Goal: Task Accomplishment & Management: Manage account settings

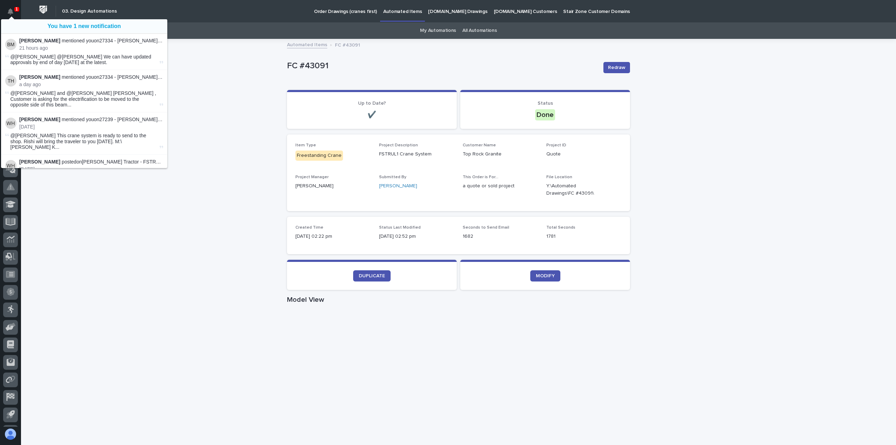
click at [207, 74] on div "Loading... Saving… Loading... Saving… FC #43091 Redraw FC #43091 Redraw Sorry, …" at bounding box center [458, 406] width 875 height 732
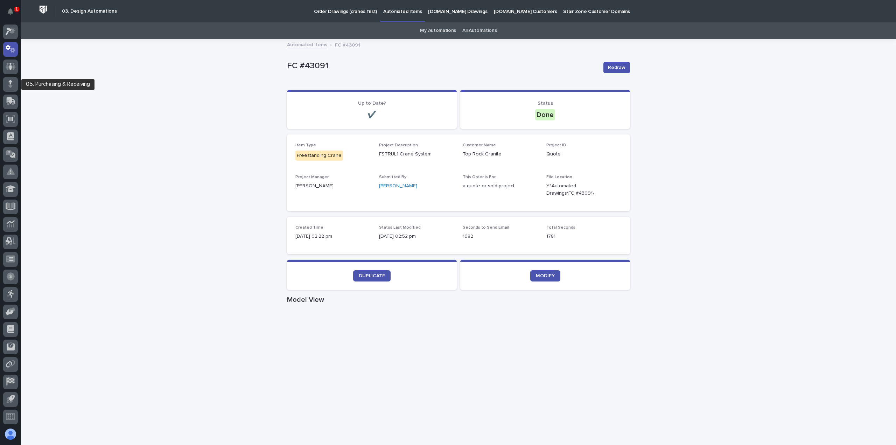
click at [11, 92] on div at bounding box center [10, 86] width 15 height 18
click at [8, 100] on icon at bounding box center [11, 100] width 9 height 7
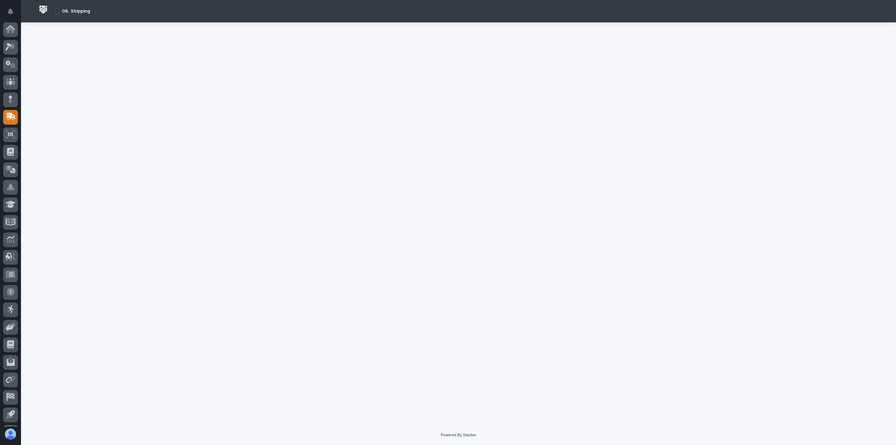
scroll to position [15, 0]
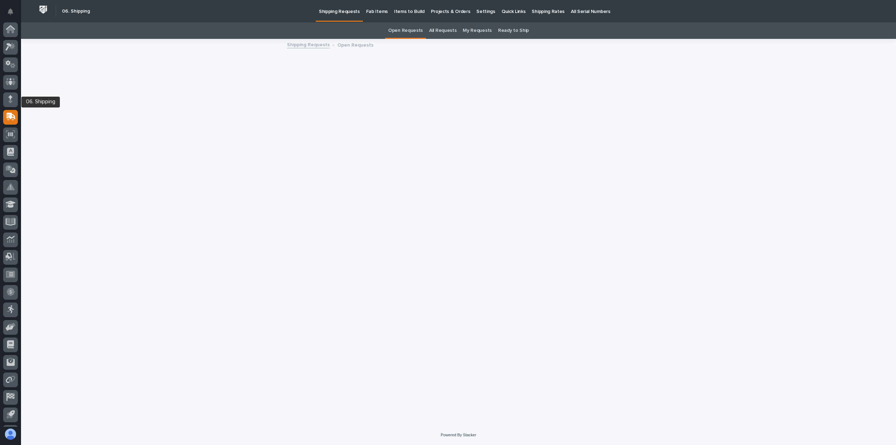
scroll to position [15, 0]
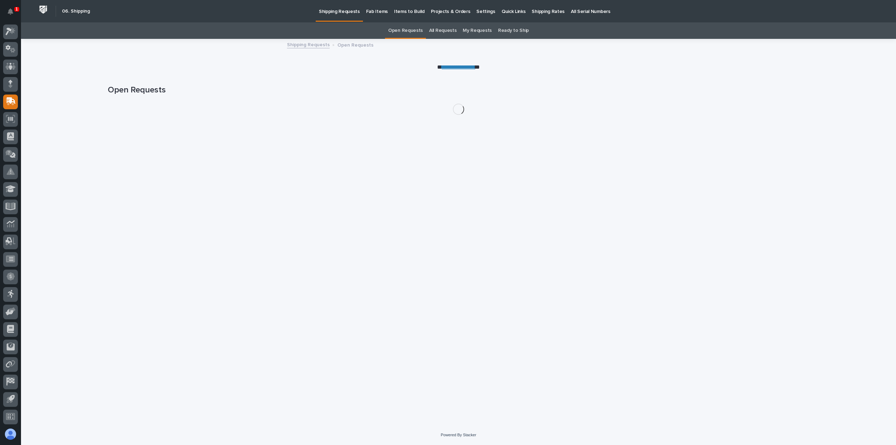
click at [532, 5] on p "Shipping Rates" at bounding box center [548, 7] width 33 height 15
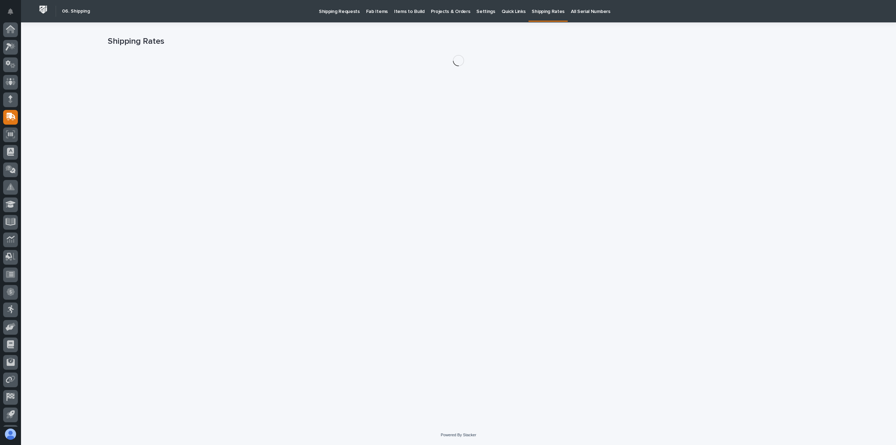
scroll to position [15, 0]
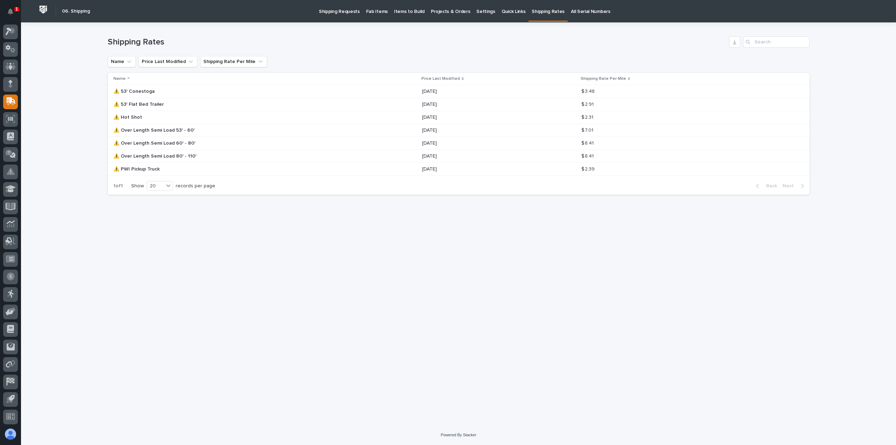
click at [532, 13] on p "Shipping Rates" at bounding box center [548, 7] width 33 height 15
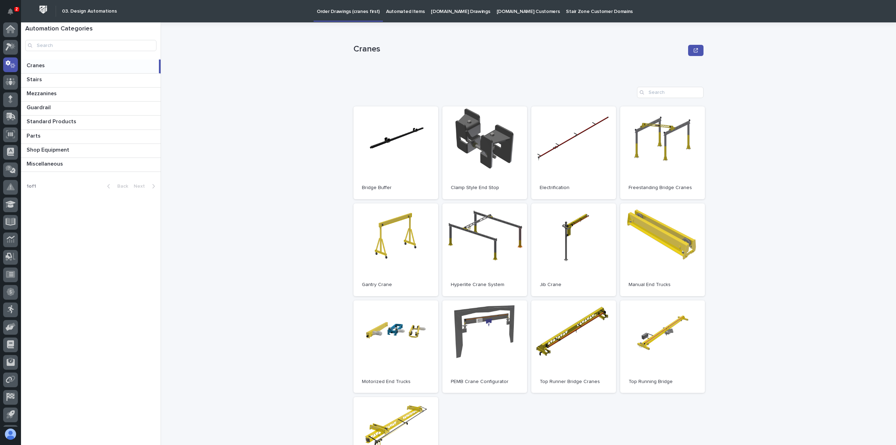
scroll to position [15, 0]
click at [11, 35] on div at bounding box center [10, 32] width 15 height 15
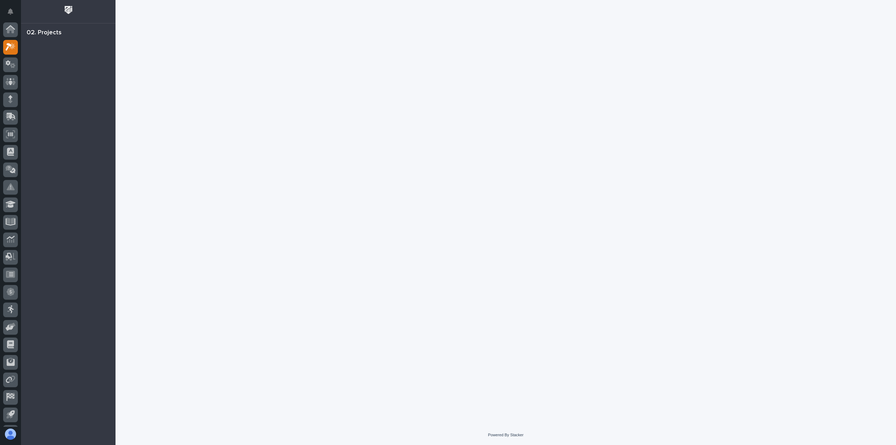
scroll to position [15, 0]
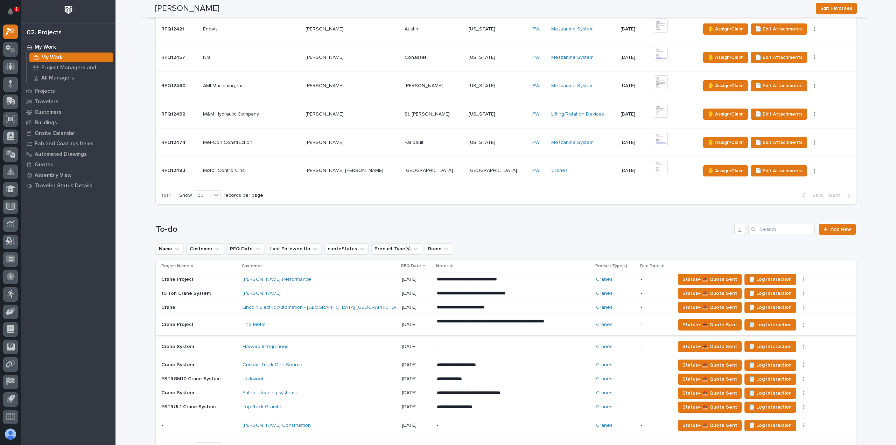
scroll to position [350, 0]
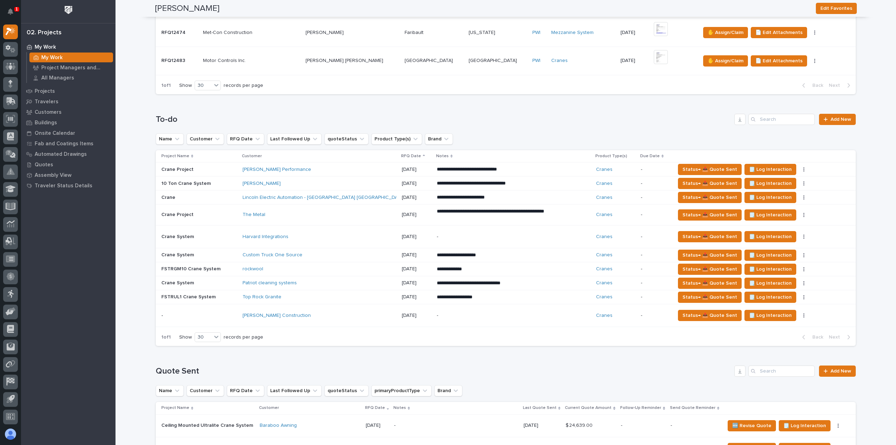
click at [314, 297] on div "Top Rock Granite" at bounding box center [304, 297] width 123 height 6
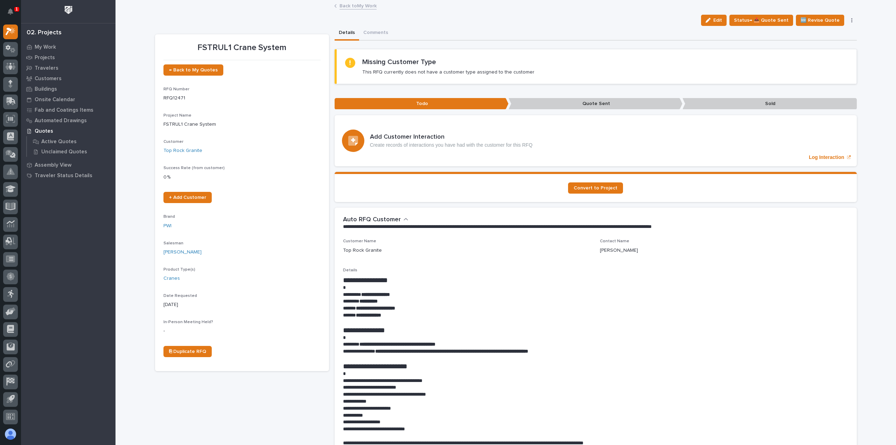
scroll to position [35, 0]
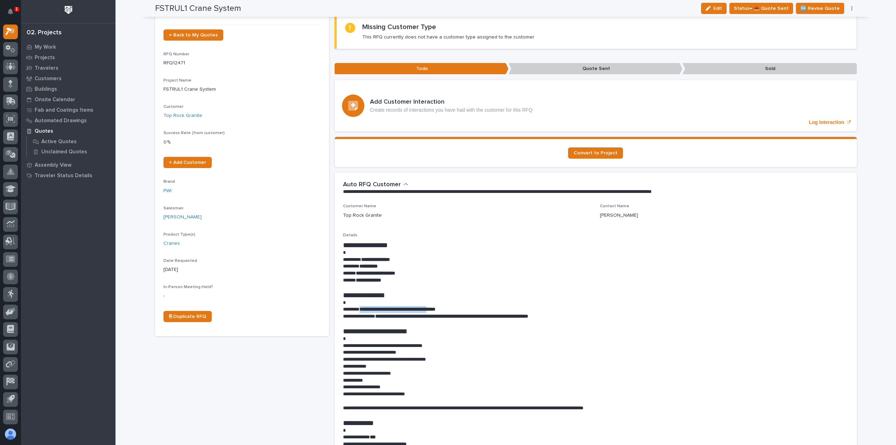
drag, startPoint x: 443, startPoint y: 308, endPoint x: 361, endPoint y: 311, distance: 81.6
click at [361, 311] on strong "**********" at bounding box center [398, 309] width 76 height 5
copy strong "**********"
click at [444, 283] on p "**********" at bounding box center [596, 280] width 506 height 7
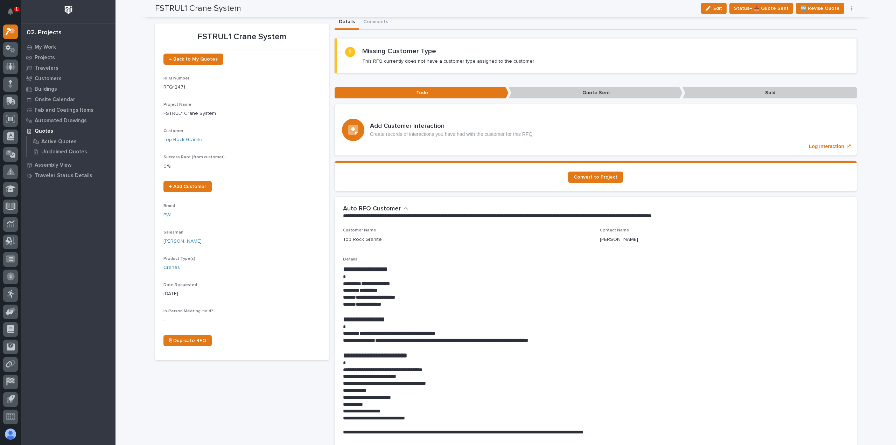
scroll to position [0, 0]
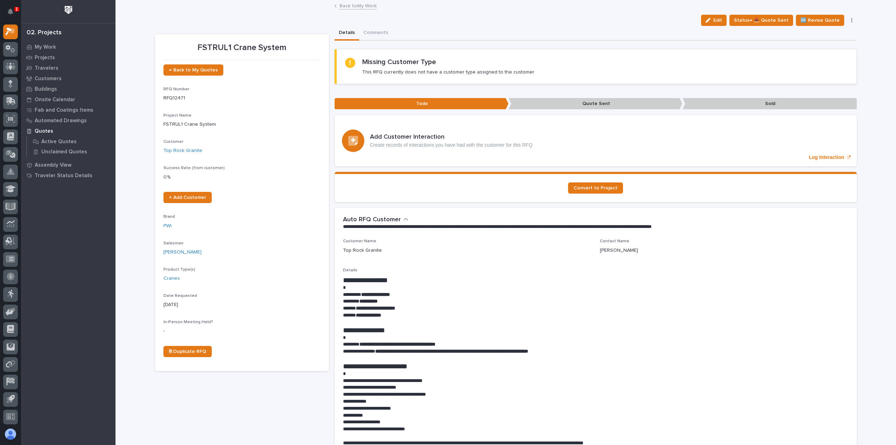
click at [341, 3] on link "Back to My Work" at bounding box center [358, 5] width 37 height 8
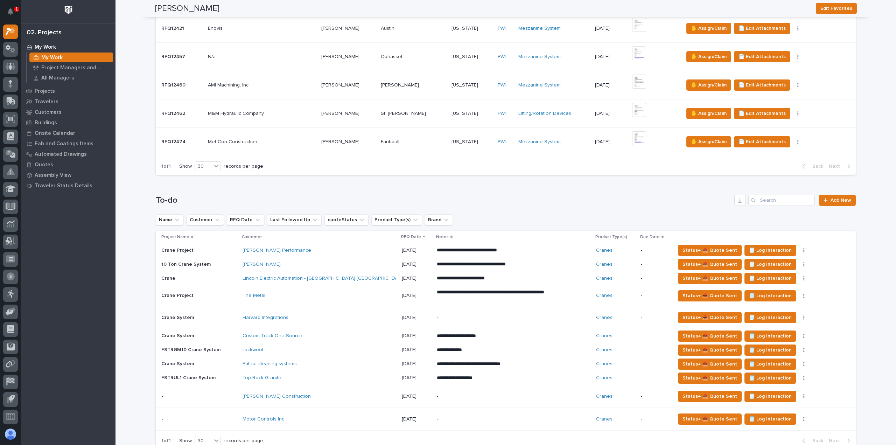
scroll to position [280, 0]
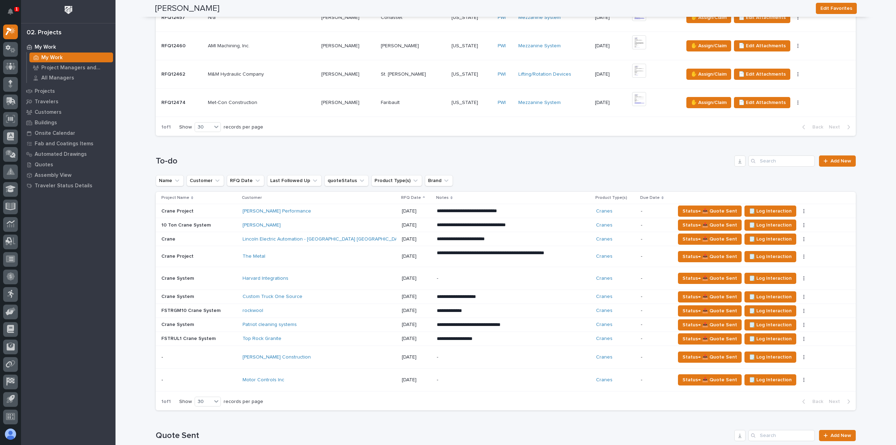
click at [301, 377] on div "Motor Controls Inc" at bounding box center [304, 380] width 123 height 6
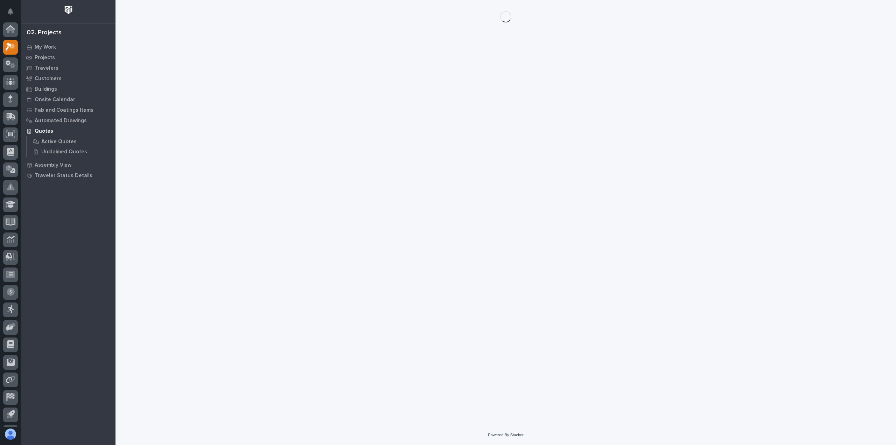
scroll to position [15, 0]
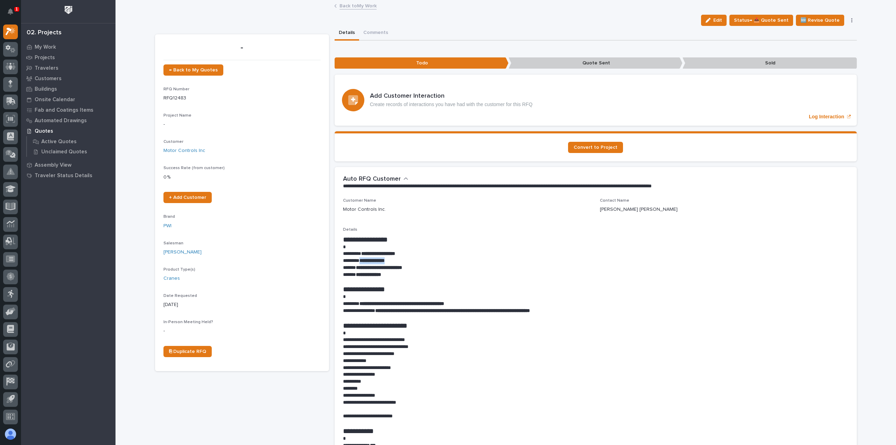
drag, startPoint x: 399, startPoint y: 263, endPoint x: 361, endPoint y: 263, distance: 38.5
click at [361, 263] on p "**********" at bounding box center [596, 260] width 506 height 7
copy strong "**********"
click at [792, 128] on div "Loading... Saving… Add Customer Interaction Create records of interactions you …" at bounding box center [596, 103] width 522 height 57
drag, startPoint x: 446, startPoint y: 303, endPoint x: 360, endPoint y: 306, distance: 85.8
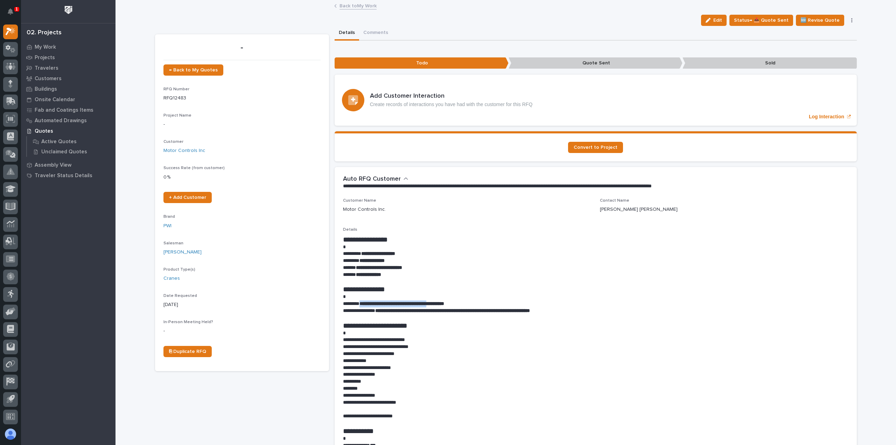
click at [360, 306] on strong "**********" at bounding box center [402, 303] width 85 height 5
copy strong "**********"
click at [203, 183] on div "Success Rate (from customer) 0 %" at bounding box center [242, 176] width 157 height 21
drag, startPoint x: 716, startPoint y: 21, endPoint x: 710, endPoint y: 26, distance: 8.0
click at [714, 21] on div "button" at bounding box center [710, 20] width 8 height 5
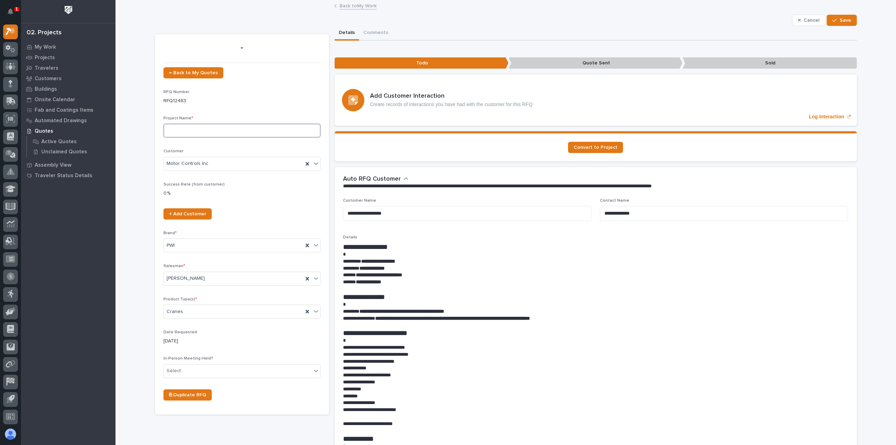
click at [226, 130] on input at bounding box center [242, 131] width 157 height 14
drag, startPoint x: 257, startPoint y: 130, endPoint x: 204, endPoint y: 137, distance: 52.9
click at [204, 137] on input "10 Crane System AND 4 ton crane system" at bounding box center [242, 131] width 157 height 14
type input "Crane System"
click at [844, 16] on button "Save" at bounding box center [842, 20] width 30 height 11
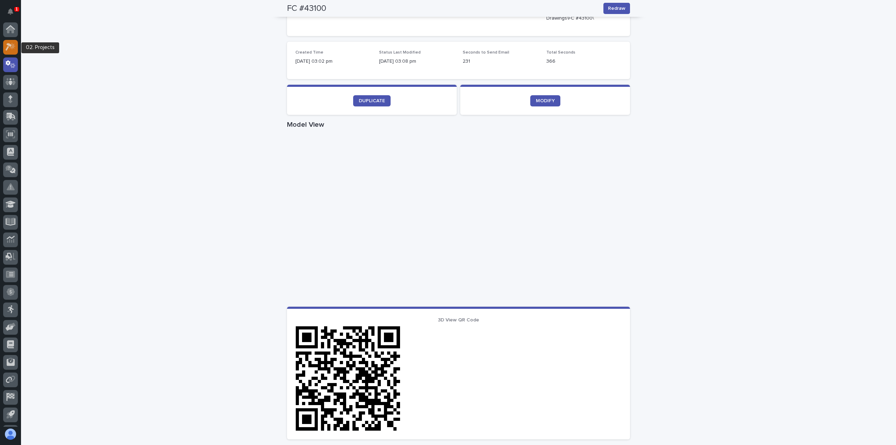
click at [9, 43] on icon at bounding box center [11, 47] width 10 height 8
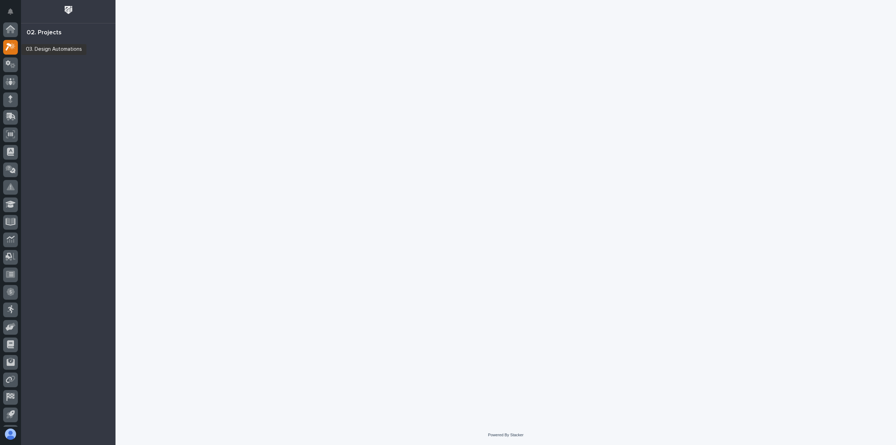
scroll to position [15, 0]
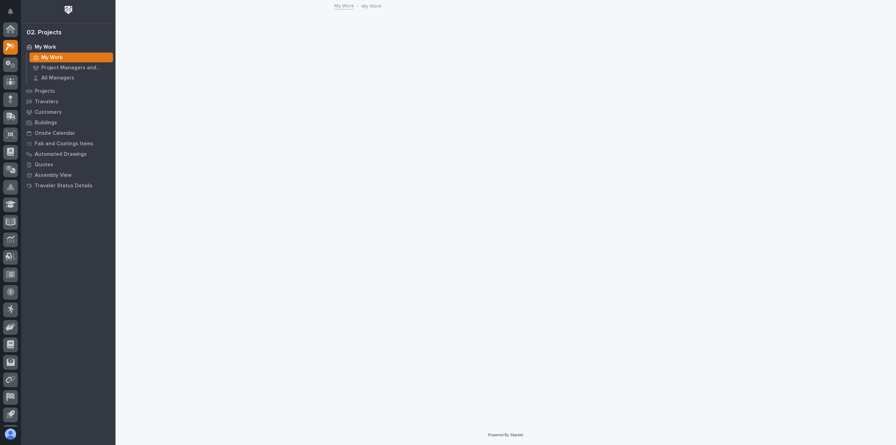
scroll to position [15, 0]
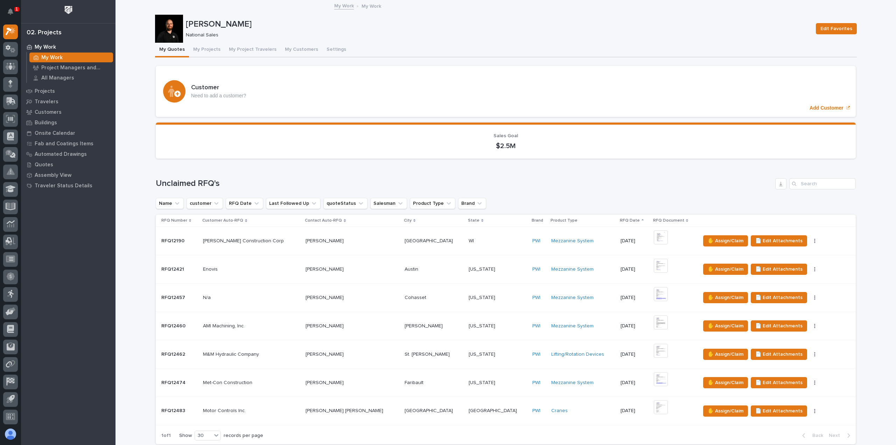
click at [348, 410] on p at bounding box center [352, 411] width 93 height 6
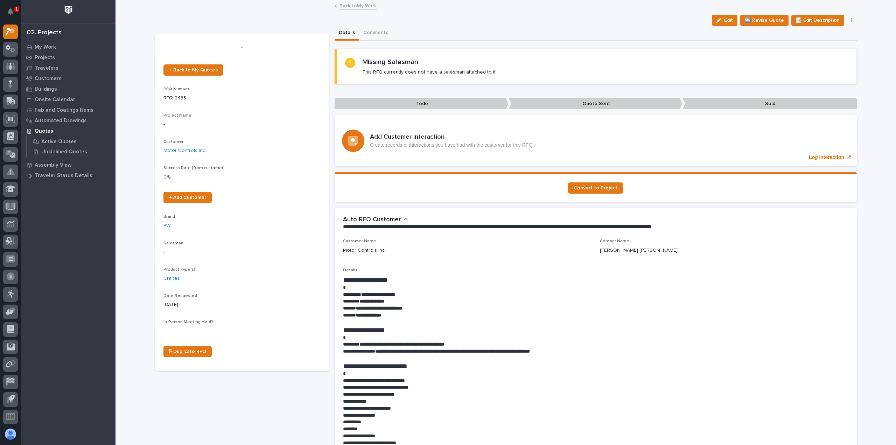
scroll to position [35, 0]
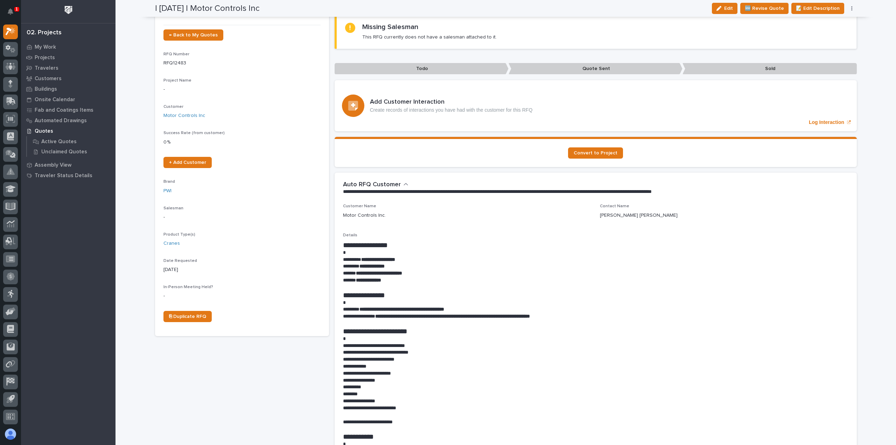
click at [847, 10] on button "button" at bounding box center [852, 8] width 10 height 5
click at [832, 39] on button "✋ Assign/Claim" at bounding box center [823, 44] width 62 height 11
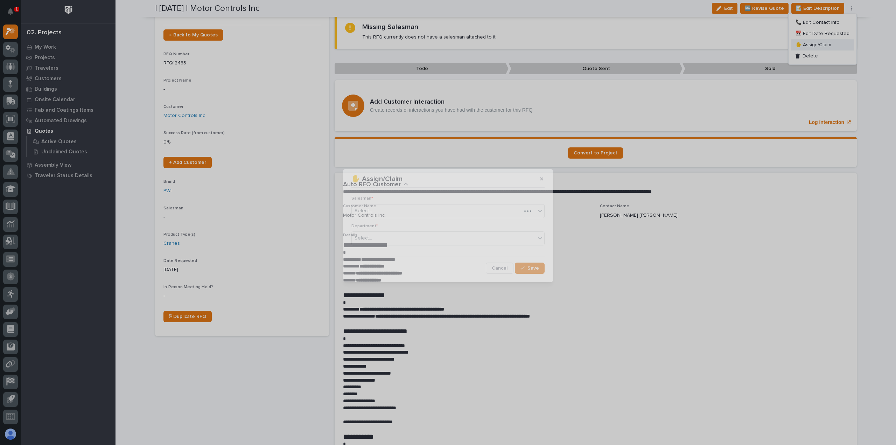
click at [832, 39] on div "✋ Assign/Claim Salesman * Select... Department * Select... Cancel Save" at bounding box center [448, 222] width 896 height 445
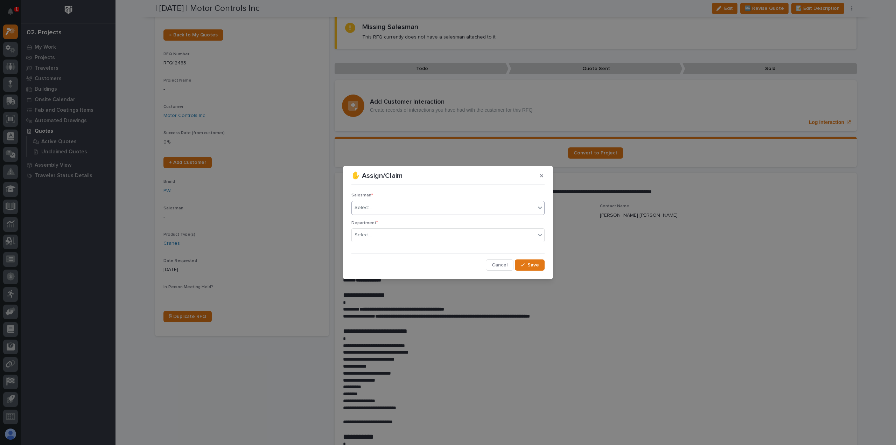
click at [446, 207] on div "Select..." at bounding box center [444, 208] width 184 height 12
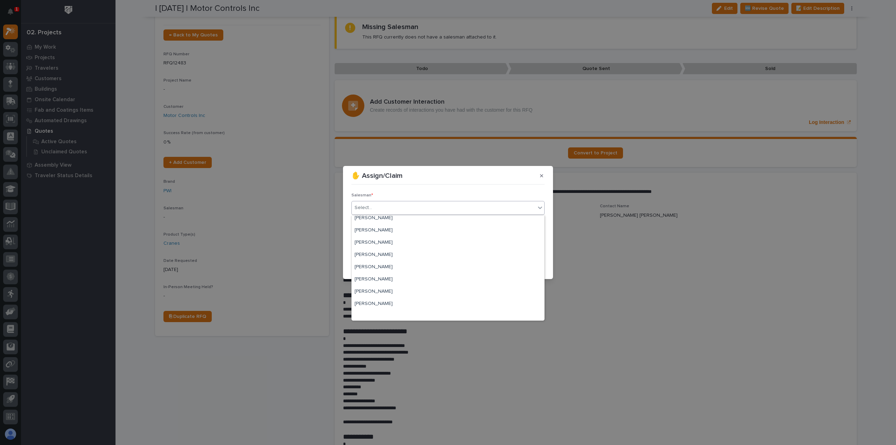
scroll to position [152, 0]
click at [397, 278] on div "[PERSON_NAME]" at bounding box center [448, 277] width 193 height 12
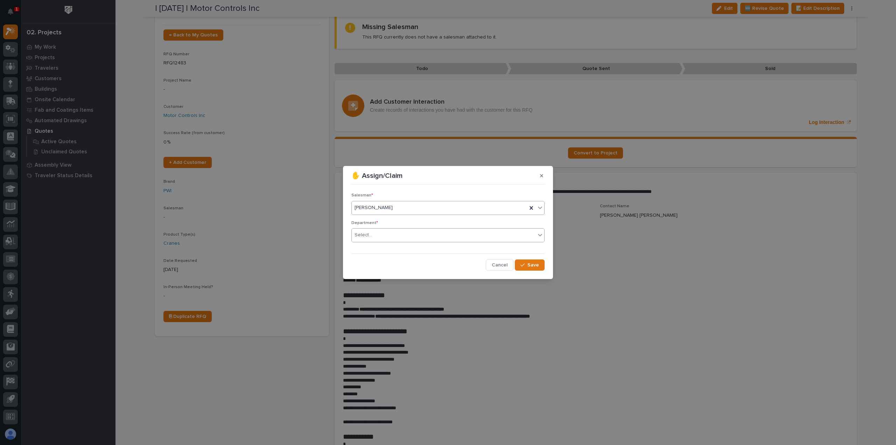
click at [390, 239] on div "Select..." at bounding box center [444, 235] width 184 height 12
click at [387, 251] on span "National Sales" at bounding box center [372, 248] width 35 height 8
click at [529, 263] on span "Save" at bounding box center [534, 265] width 12 height 6
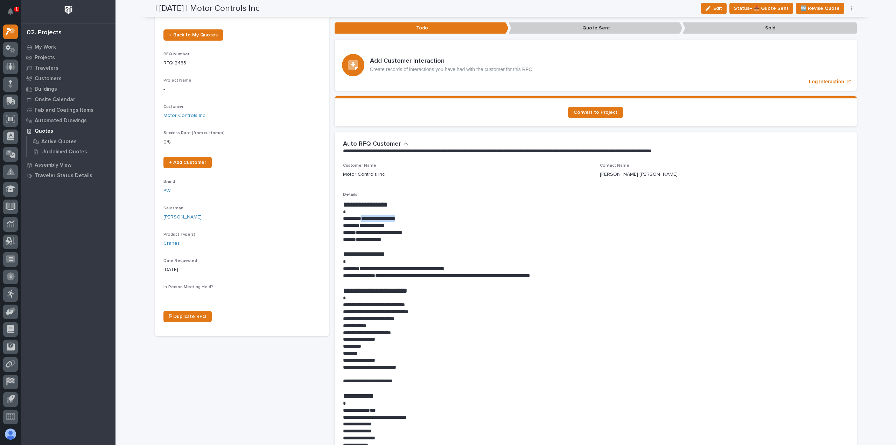
drag, startPoint x: 406, startPoint y: 217, endPoint x: 364, endPoint y: 221, distance: 42.2
click at [364, 221] on p "**********" at bounding box center [596, 218] width 506 height 7
copy strong "**********"
click at [452, 194] on div "**********" at bounding box center [596, 315] width 506 height 305
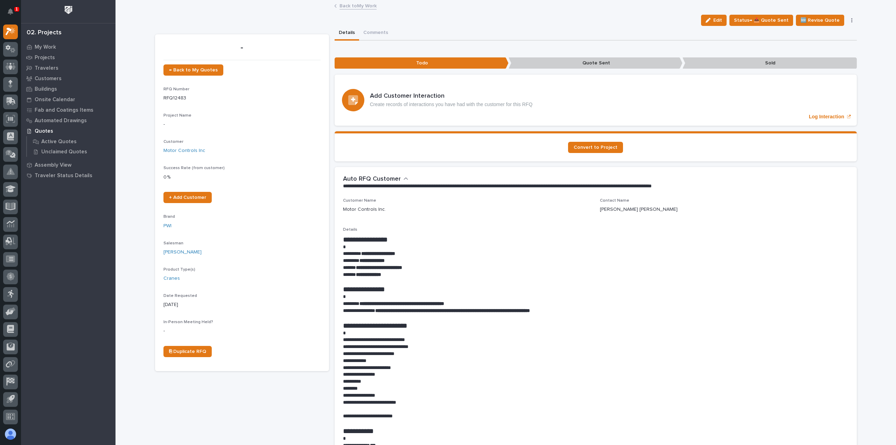
click at [345, 7] on link "Back to My Work" at bounding box center [358, 5] width 37 height 8
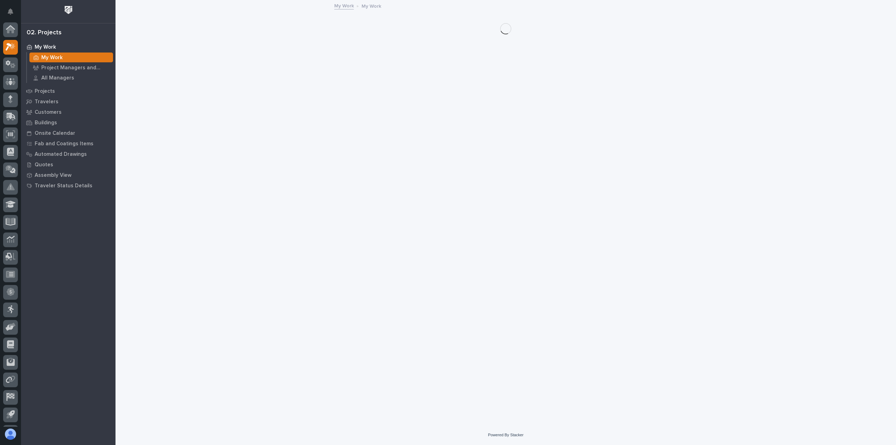
scroll to position [15, 0]
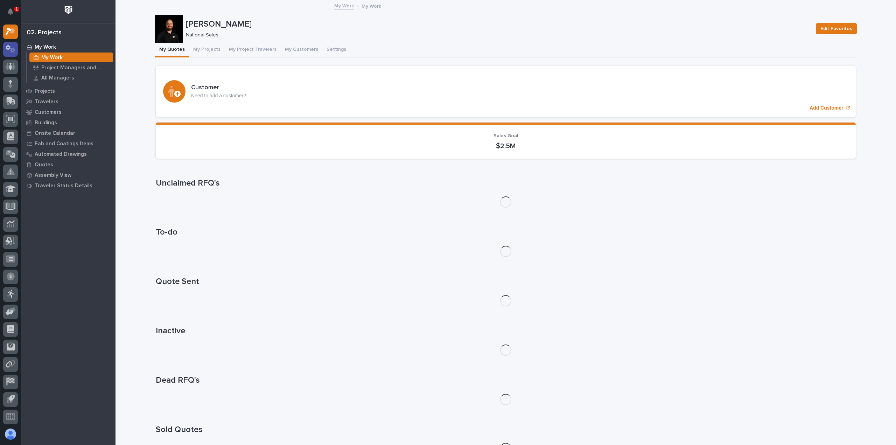
click at [10, 48] on icon at bounding box center [11, 49] width 10 height 8
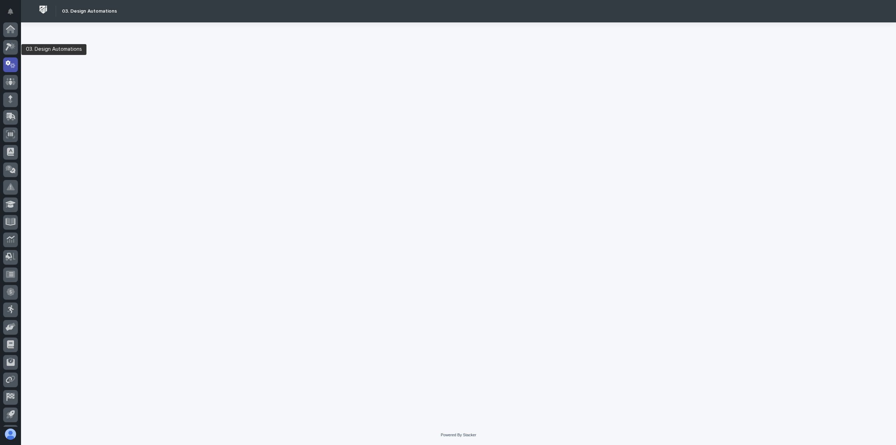
scroll to position [15, 0]
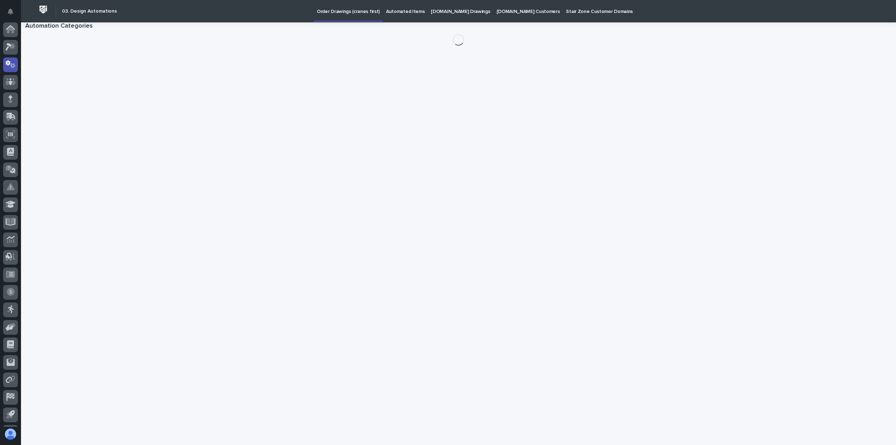
scroll to position [15, 0]
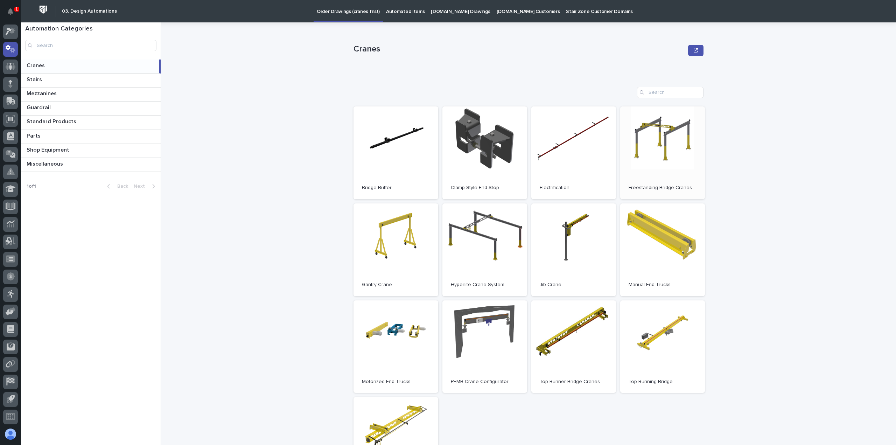
click at [683, 143] on link "Open" at bounding box center [662, 152] width 85 height 93
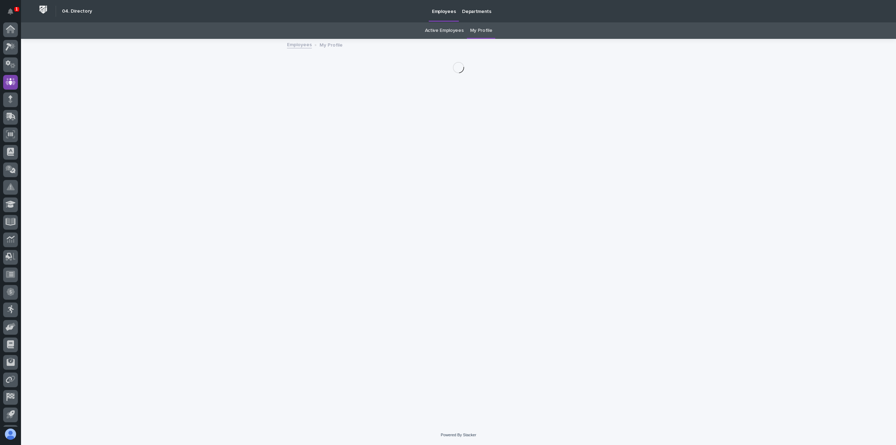
scroll to position [15, 0]
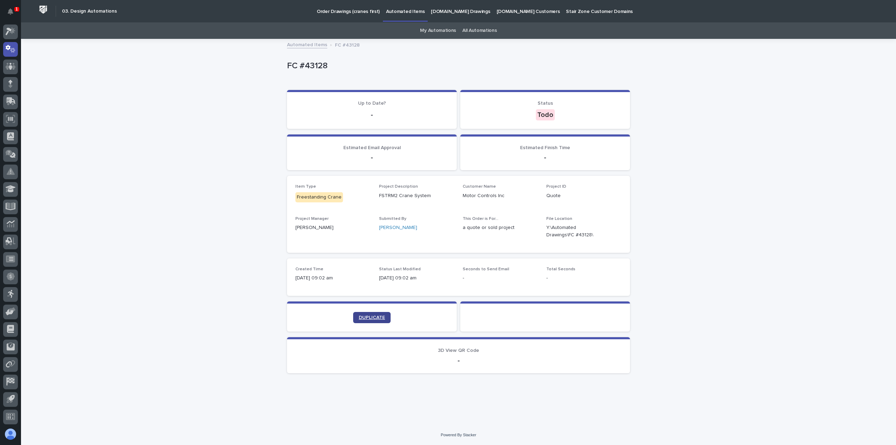
click at [374, 318] on span "DUPLICATE" at bounding box center [372, 317] width 26 height 5
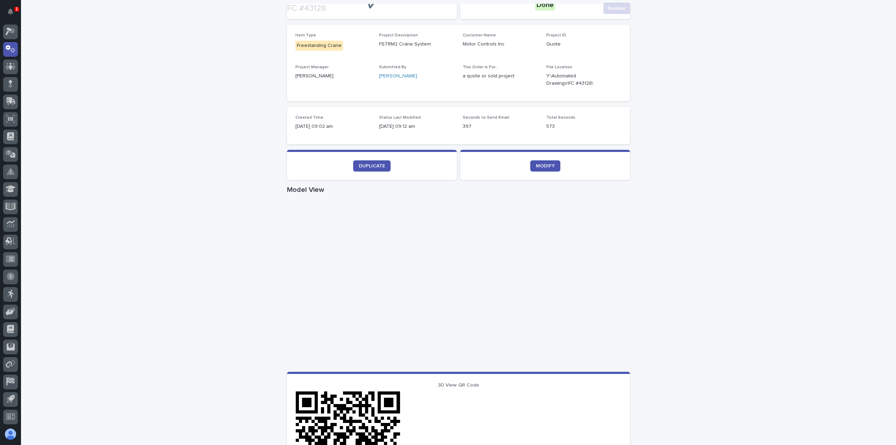
scroll to position [175, 0]
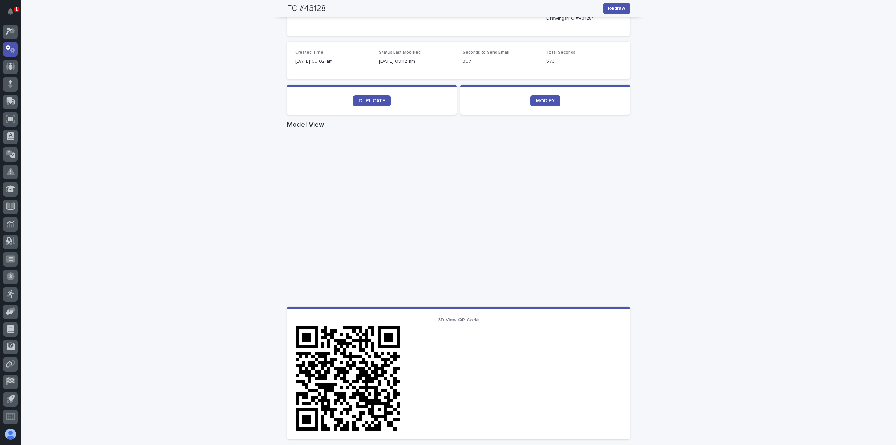
click at [709, 209] on div "Loading... Saving… Loading... Saving… FC #43128 Redraw FC #43128 Redraw Sorry, …" at bounding box center [458, 230] width 875 height 732
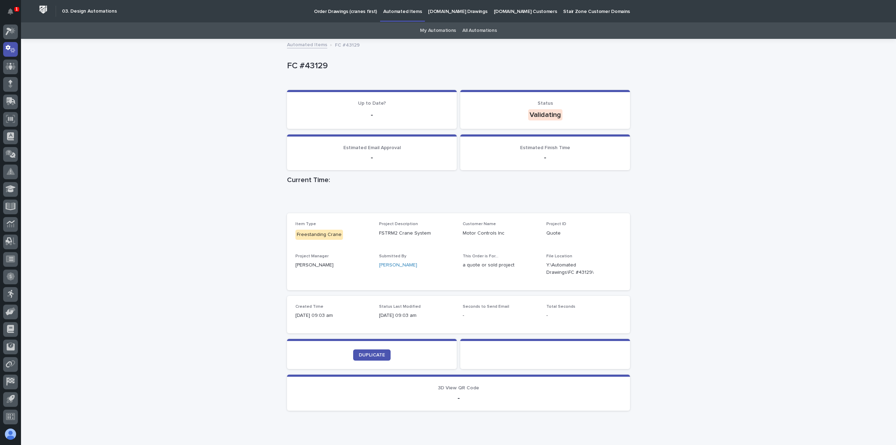
click at [368, 347] on section "DUPLICATE" at bounding box center [372, 354] width 170 height 30
click at [368, 352] on link "DUPLICATE" at bounding box center [371, 354] width 37 height 11
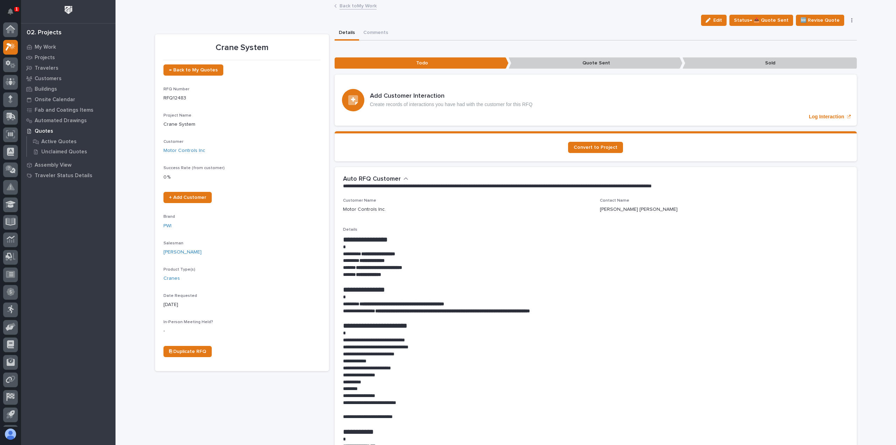
click at [431, 215] on div "Customer Name Motor Controls Inc." at bounding box center [467, 208] width 249 height 21
click at [439, 263] on p "**********" at bounding box center [596, 260] width 506 height 7
drag, startPoint x: 447, startPoint y: 304, endPoint x: 361, endPoint y: 307, distance: 86.2
click at [361, 307] on p "**********" at bounding box center [596, 303] width 506 height 7
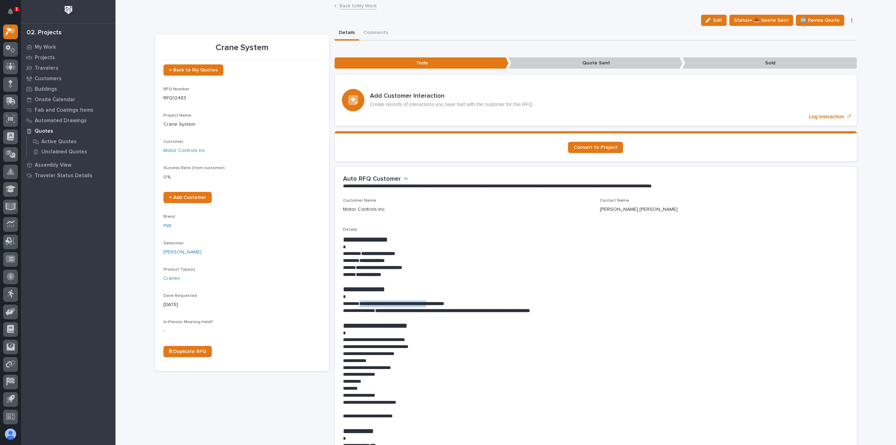
copy strong "**********"
drag, startPoint x: 422, startPoint y: 269, endPoint x: 355, endPoint y: 268, distance: 67.6
click at [355, 268] on p "**********" at bounding box center [596, 267] width 506 height 7
copy strong "**********"
click at [753, 19] on span "Status→ 📤 Quote Sent" at bounding box center [761, 20] width 55 height 8
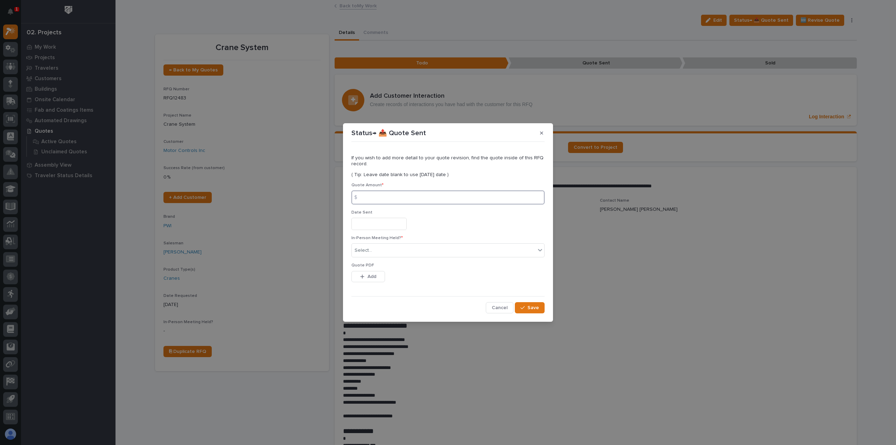
click at [408, 204] on input at bounding box center [448, 197] width 193 height 14
type input "45977"
drag, startPoint x: 379, startPoint y: 243, endPoint x: 377, endPoint y: 250, distance: 7.3
click at [378, 246] on div "In-Person Meeting Held? * Select..." at bounding box center [448, 249] width 193 height 27
click at [375, 256] on div "Select..." at bounding box center [444, 251] width 184 height 12
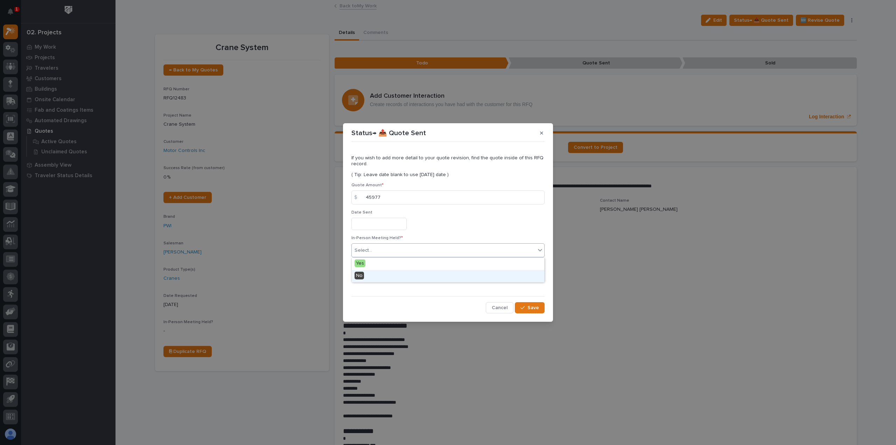
click at [368, 275] on div "No" at bounding box center [448, 276] width 193 height 12
click at [368, 278] on span "Add" at bounding box center [372, 276] width 9 height 6
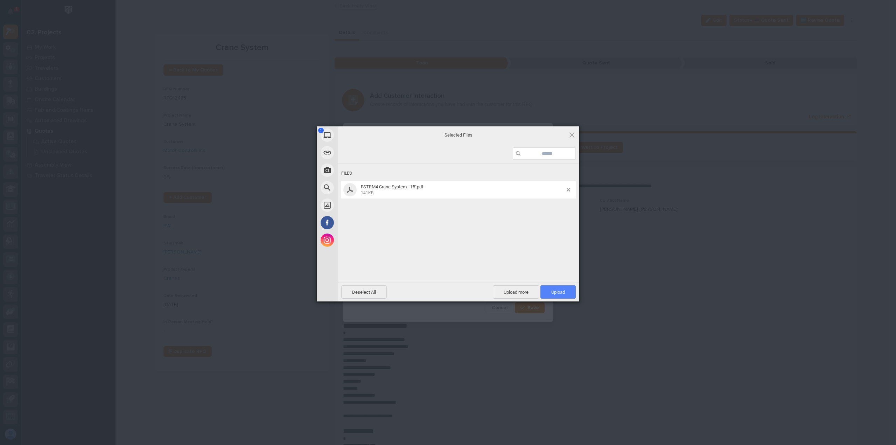
click at [559, 295] on span "Upload 1" at bounding box center [558, 291] width 35 height 13
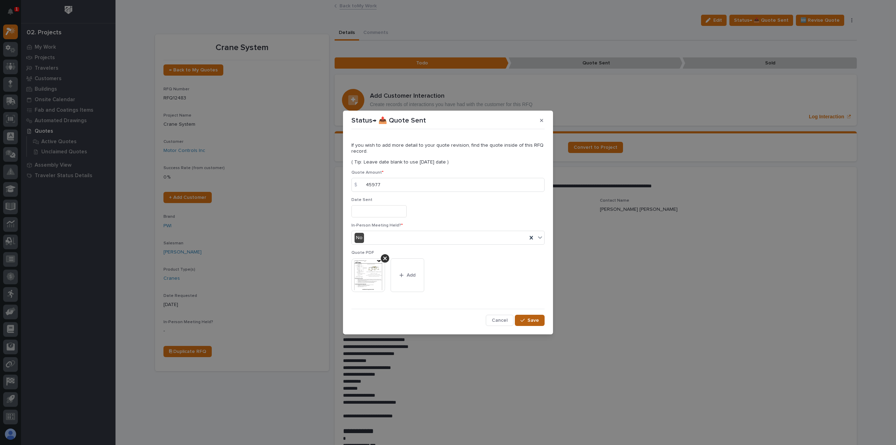
click at [524, 320] on icon "button" at bounding box center [523, 320] width 4 height 3
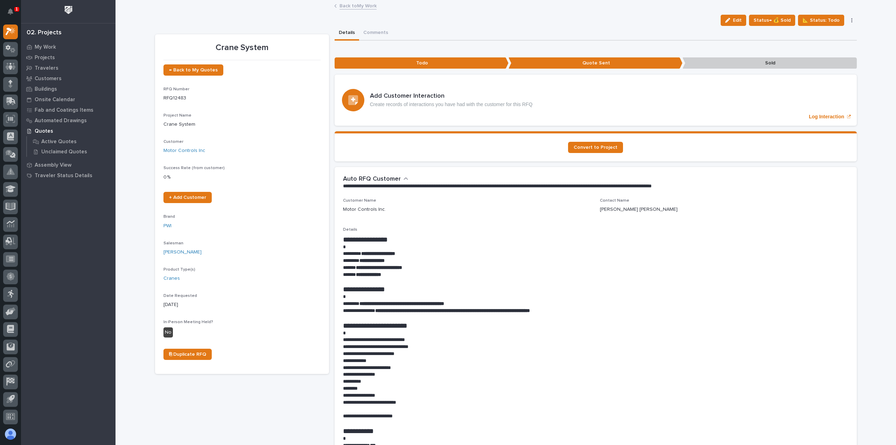
click at [355, 7] on link "Back to My Work" at bounding box center [358, 5] width 37 height 8
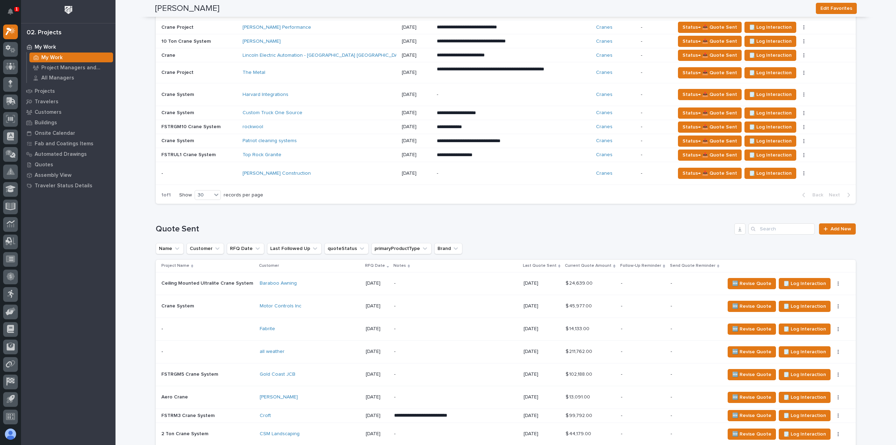
scroll to position [282, 0]
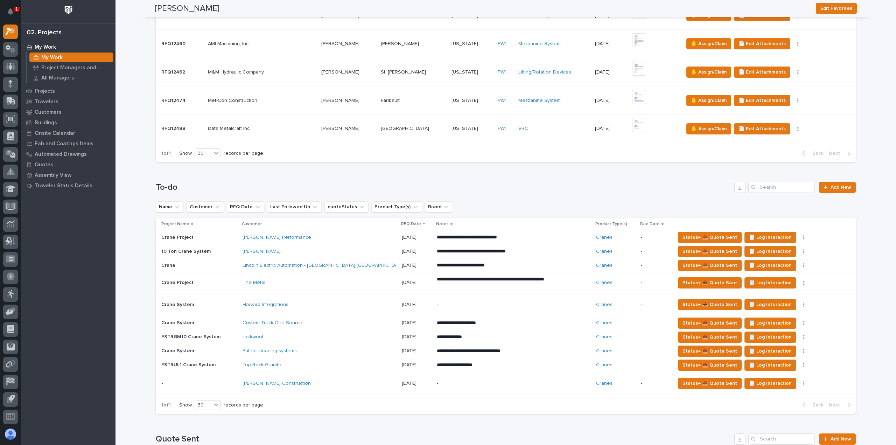
click at [300, 249] on div "Saulsbury" at bounding box center [304, 252] width 123 height 6
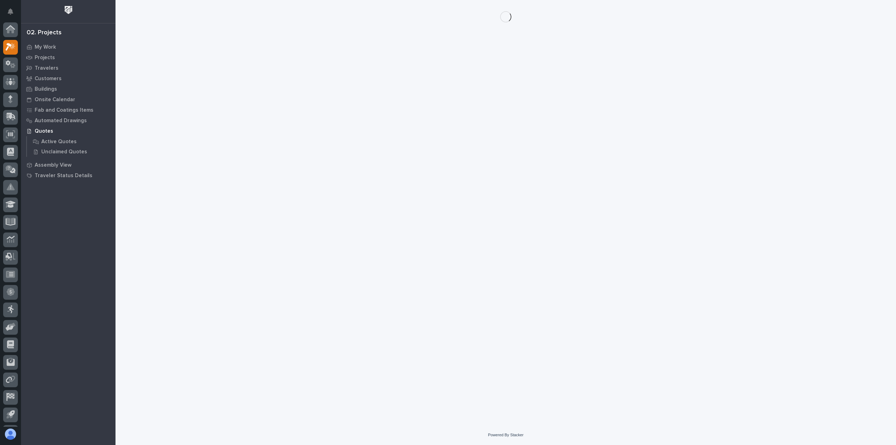
scroll to position [15, 0]
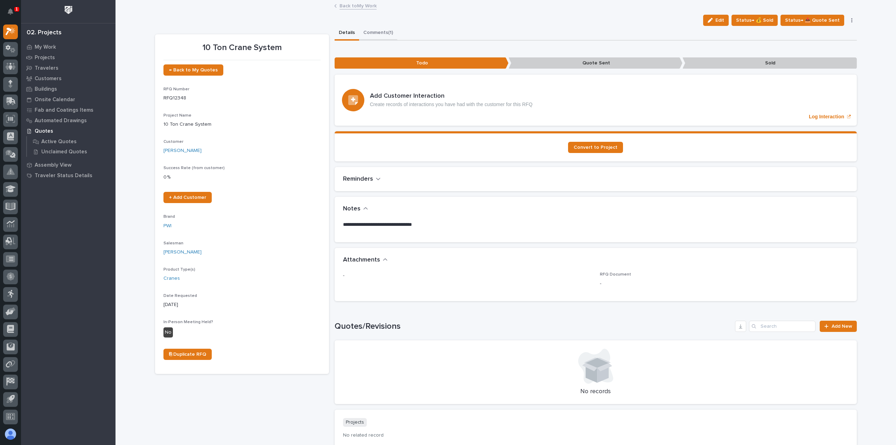
click at [375, 32] on button "Comments (1)" at bounding box center [378, 33] width 38 height 15
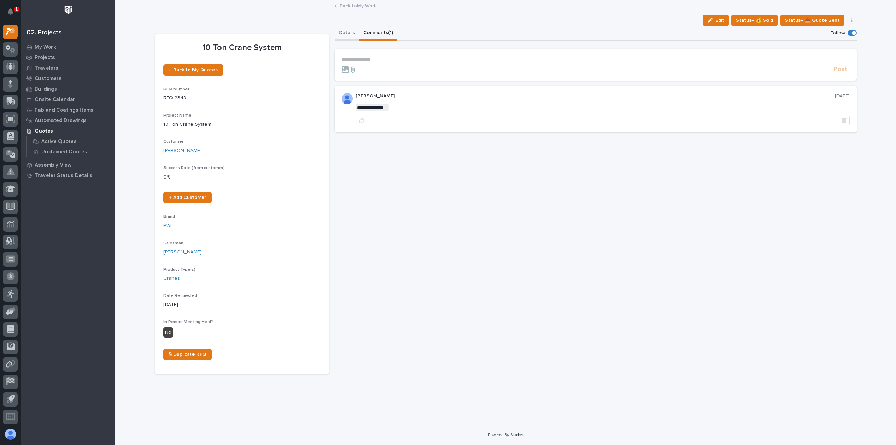
click at [349, 32] on button "Details" at bounding box center [347, 33] width 25 height 15
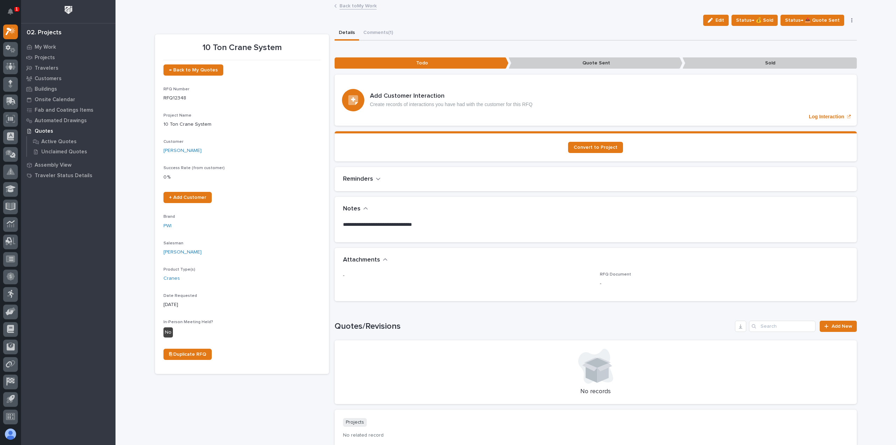
click at [360, 4] on link "Back to My Work" at bounding box center [358, 5] width 37 height 8
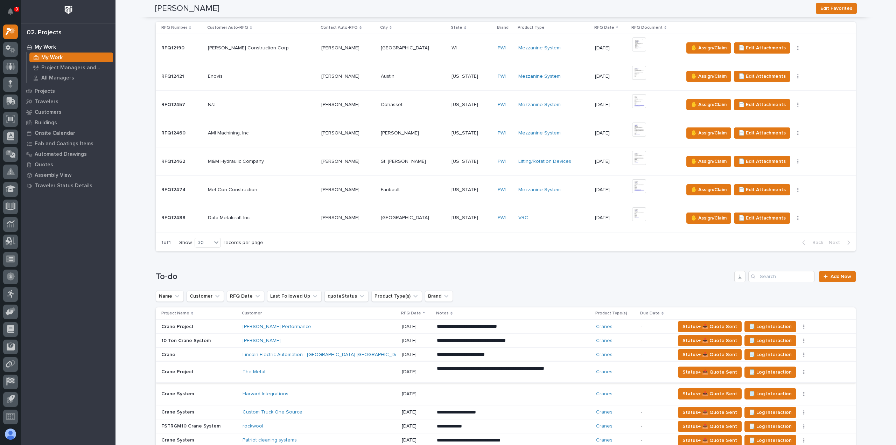
scroll to position [35, 0]
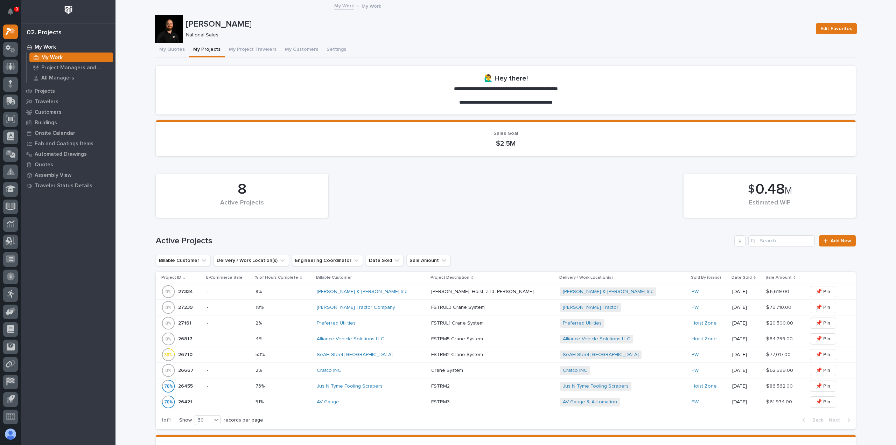
click at [306, 292] on p at bounding box center [284, 292] width 56 height 6
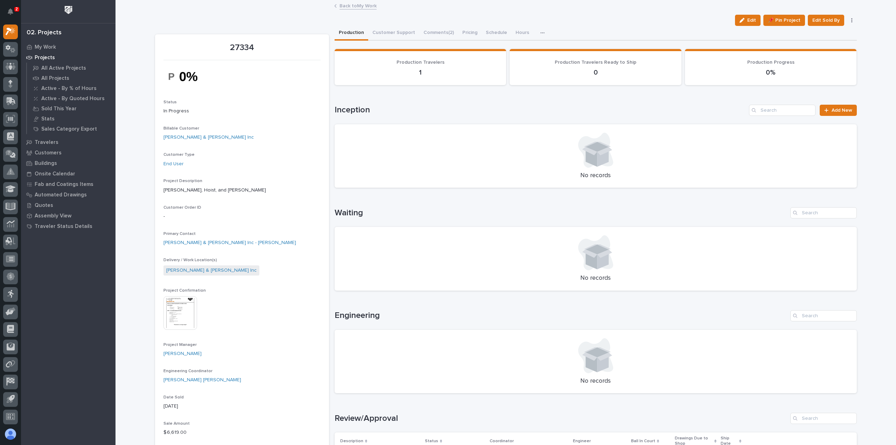
scroll to position [140, 0]
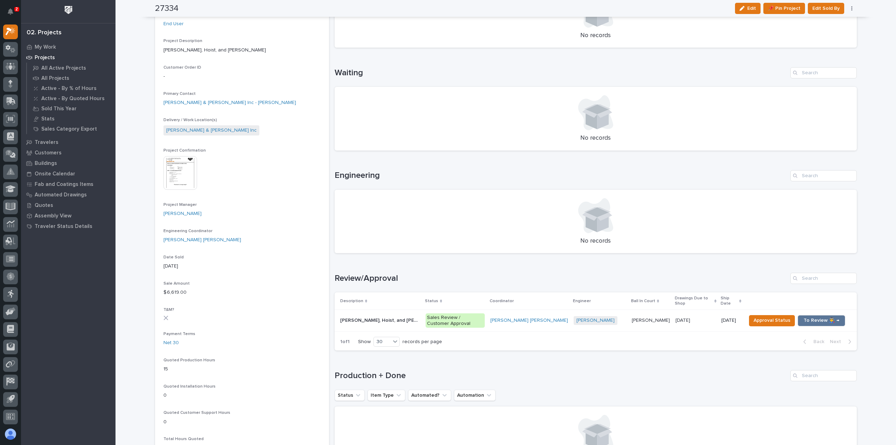
click at [485, 313] on p "Sales Review / Customer Approval" at bounding box center [455, 320] width 59 height 15
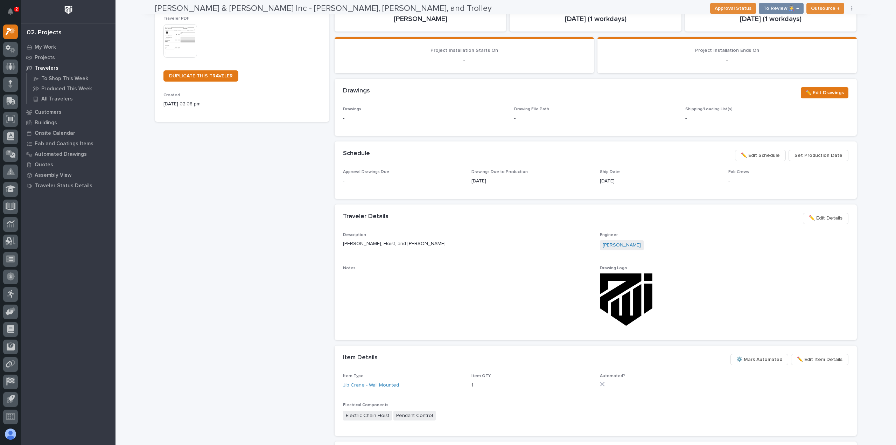
scroll to position [175, 0]
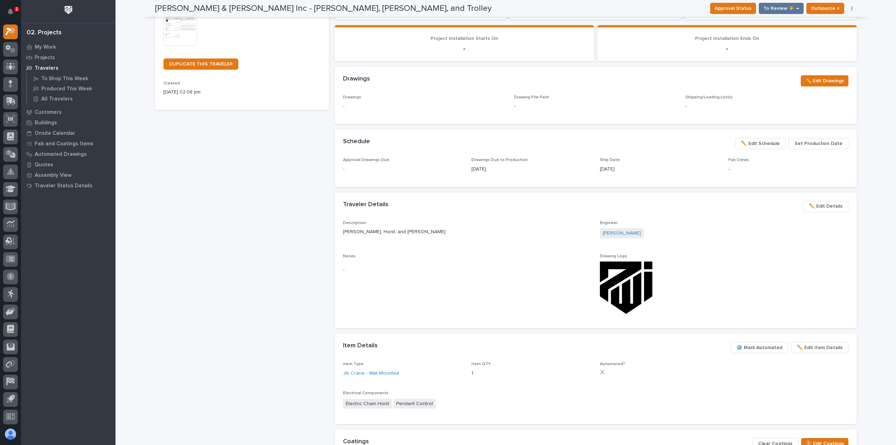
click at [839, 204] on span "✏️ Edit Details" at bounding box center [826, 206] width 34 height 8
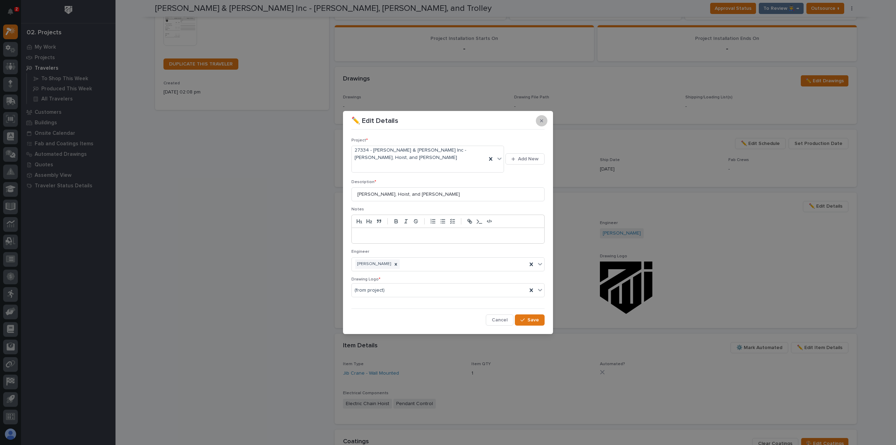
click at [543, 126] on button "button" at bounding box center [542, 120] width 12 height 11
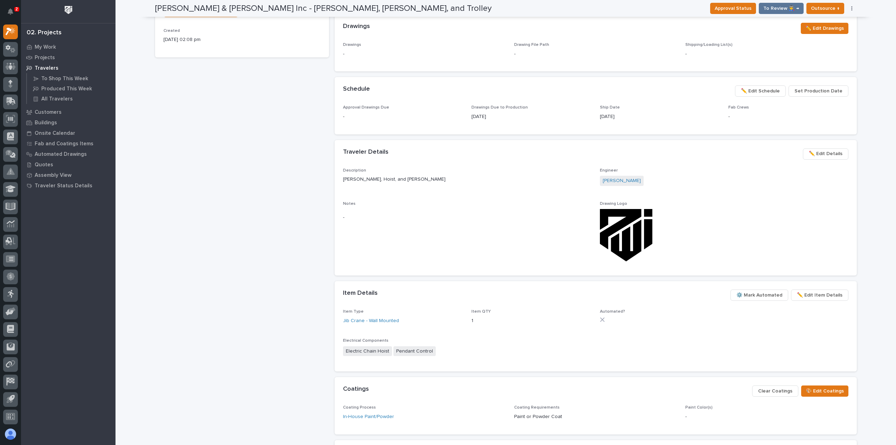
scroll to position [245, 0]
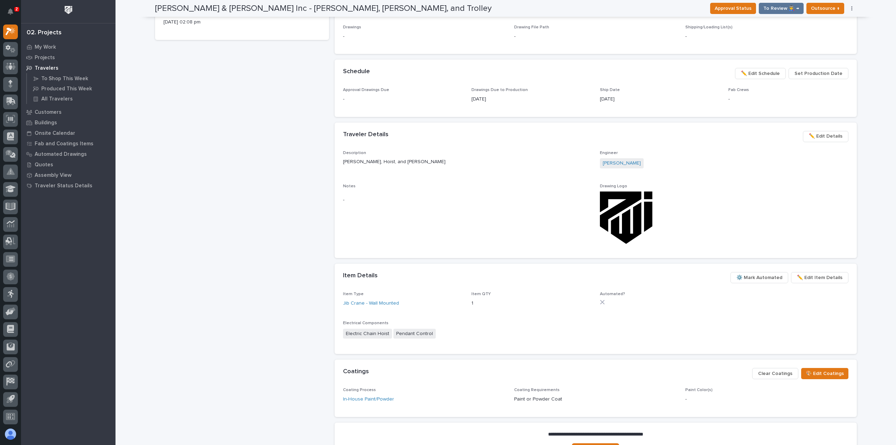
click at [751, 280] on span "⚙️ Mark Automated" at bounding box center [760, 277] width 46 height 8
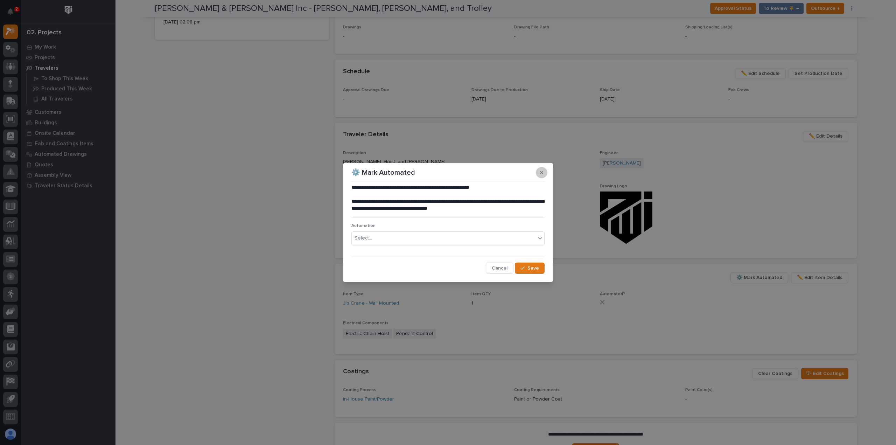
click at [540, 173] on icon "button" at bounding box center [541, 172] width 3 height 5
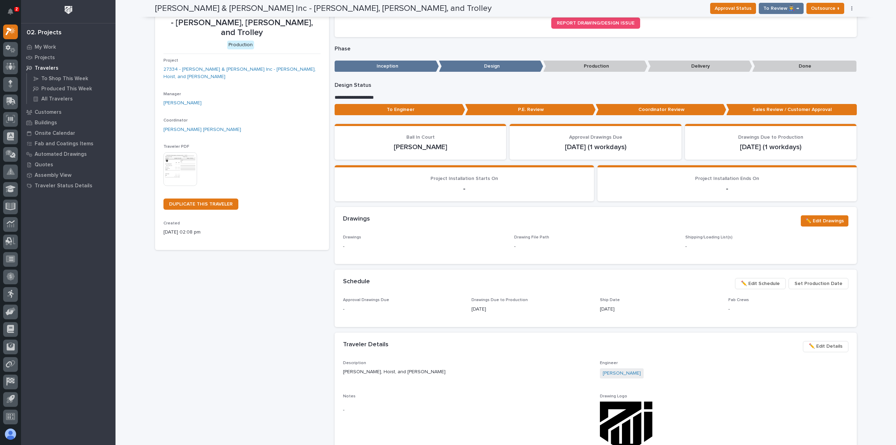
scroll to position [0, 0]
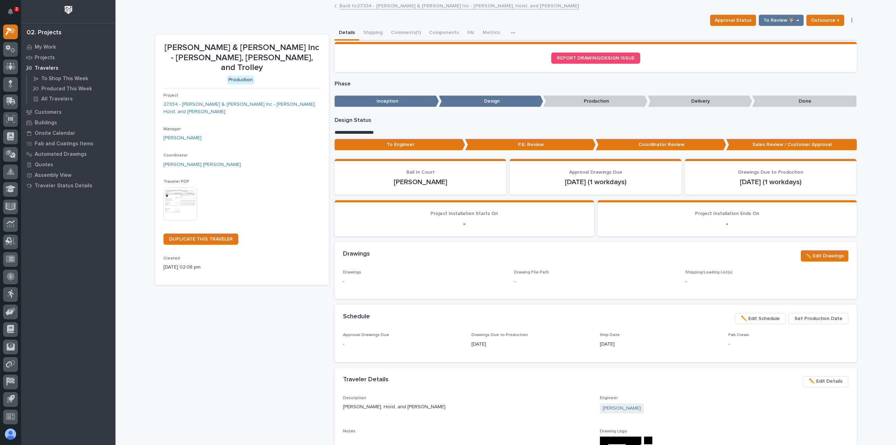
click at [366, 5] on link "Back to 27334 - Smith & Loveless Inc - Jib Crane, Hoist, and Trolley" at bounding box center [459, 5] width 239 height 8
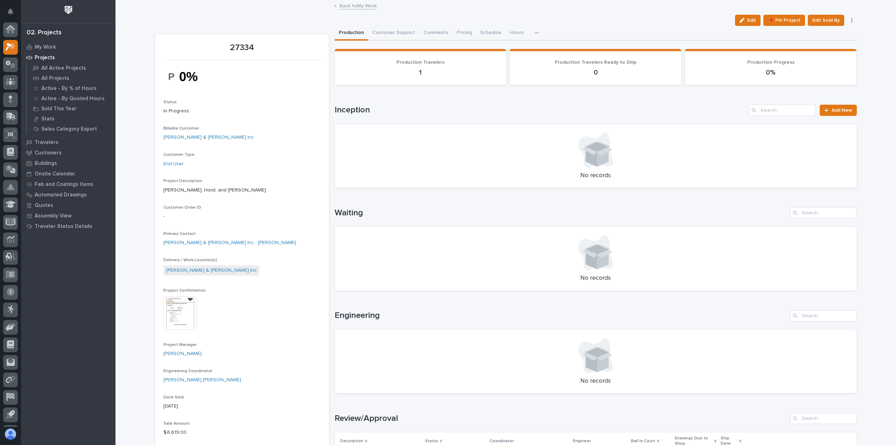
scroll to position [15, 0]
click at [356, 3] on link "Back to My Work" at bounding box center [358, 5] width 37 height 8
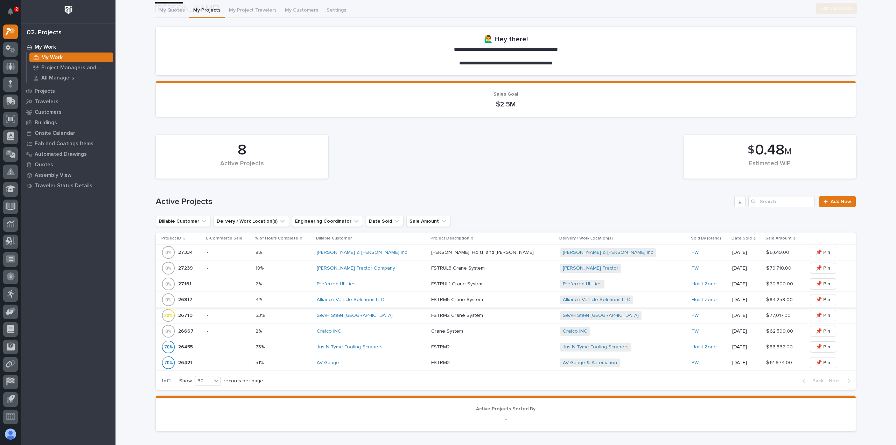
scroll to position [105, 0]
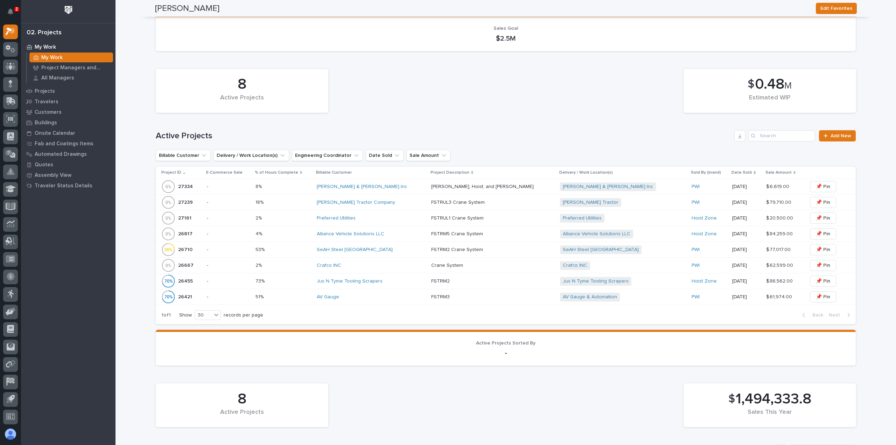
click at [419, 204] on div "Dixie Kubota Tractor Company" at bounding box center [371, 203] width 109 height 6
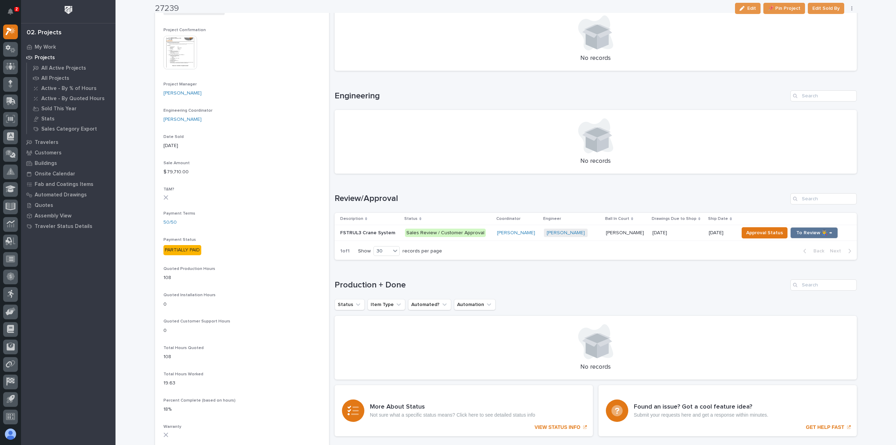
scroll to position [280, 0]
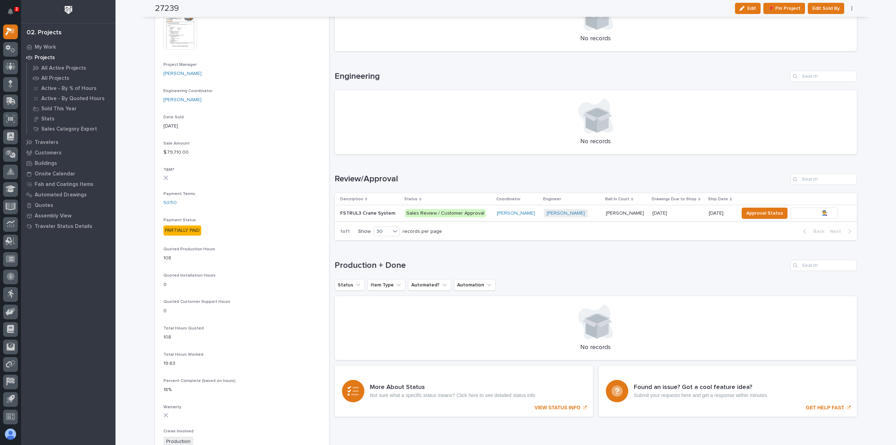
click at [803, 208] on button "To Review 👨‍🏭 →" at bounding box center [815, 213] width 48 height 11
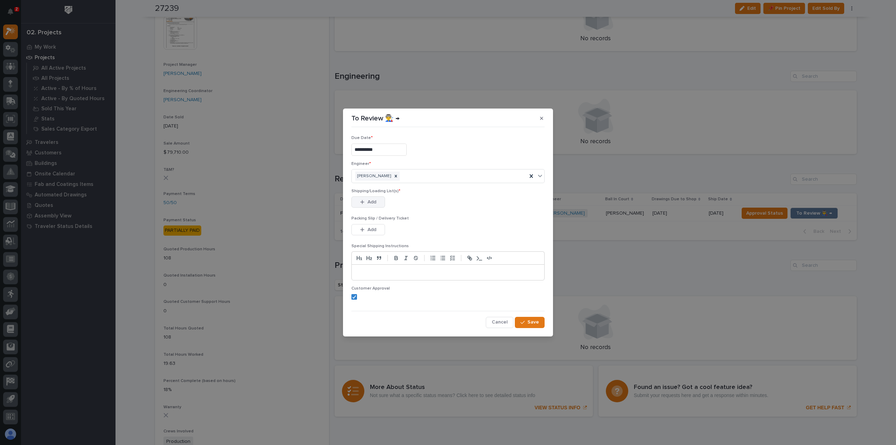
click at [372, 202] on span "Add" at bounding box center [372, 202] width 9 height 6
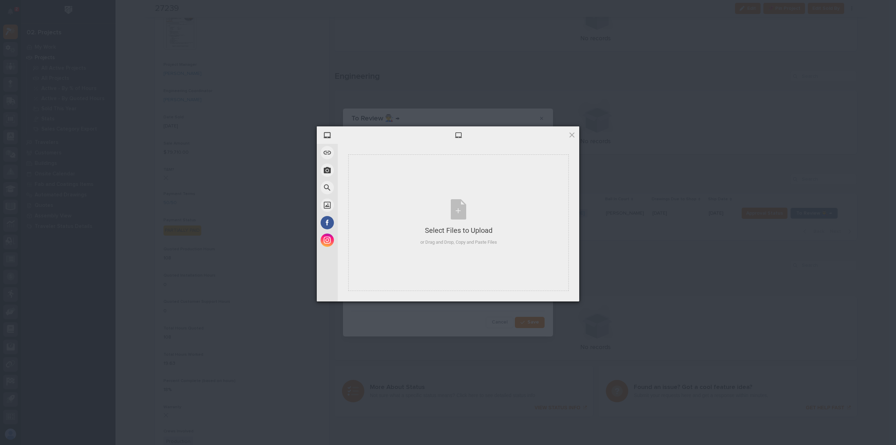
drag, startPoint x: 574, startPoint y: 139, endPoint x: 573, endPoint y: 136, distance: 4.0
click at [574, 139] on div at bounding box center [459, 135] width 242 height 18
click at [573, 136] on span at bounding box center [572, 135] width 8 height 8
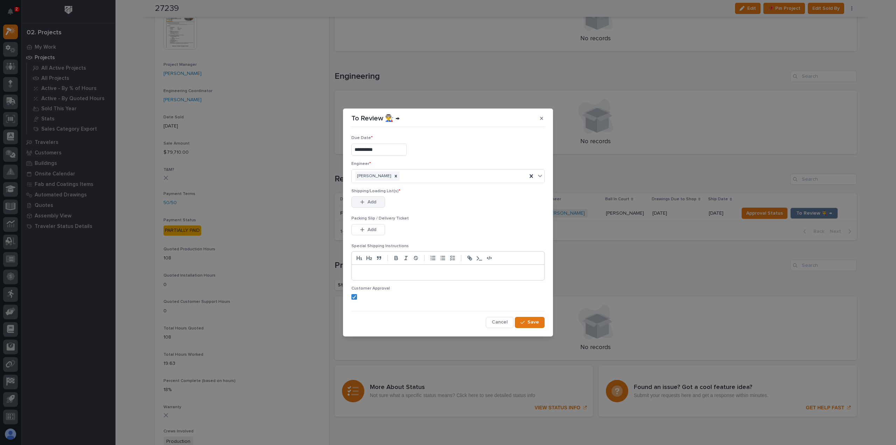
click at [379, 201] on button "Add" at bounding box center [369, 201] width 34 height 11
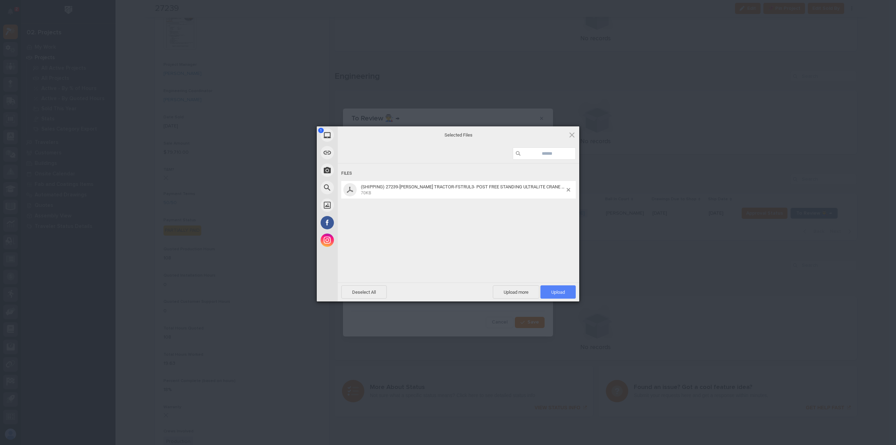
click at [563, 292] on span "Upload 1" at bounding box center [558, 292] width 14 height 5
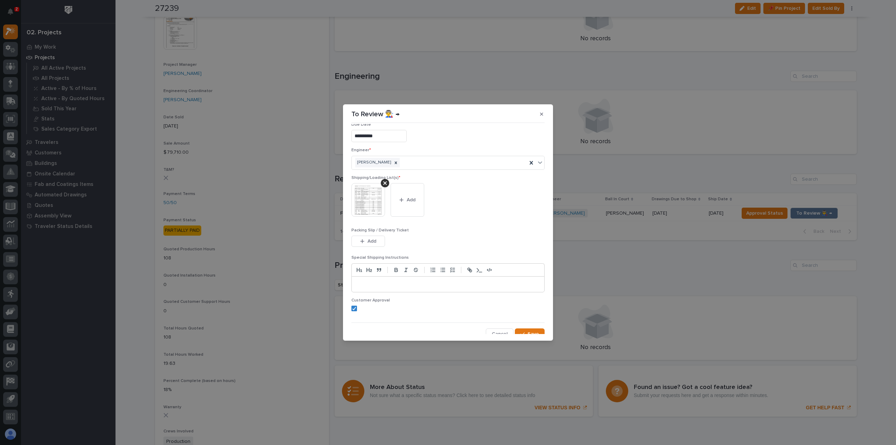
scroll to position [14, 0]
click at [524, 327] on div "button" at bounding box center [524, 329] width 7 height 5
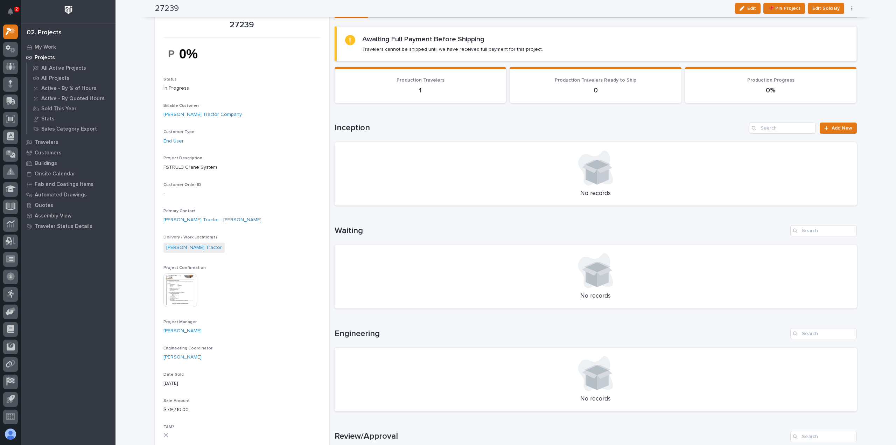
scroll to position [0, 0]
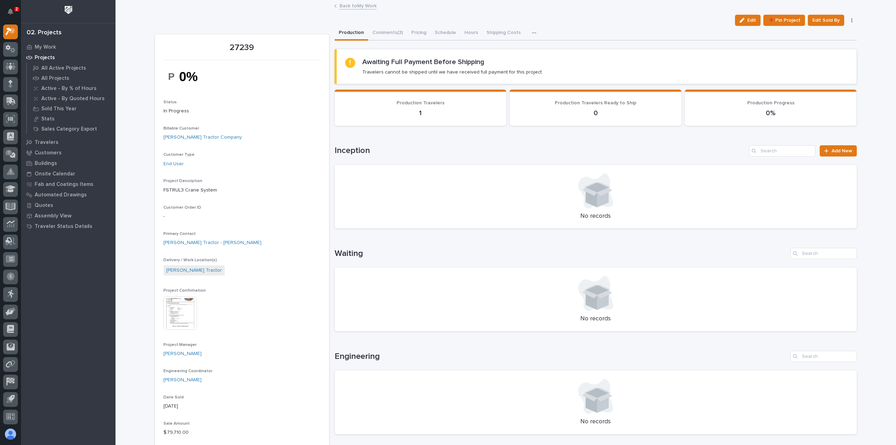
click at [346, 9] on div "Back to My Work" at bounding box center [506, 6] width 350 height 10
click at [347, 5] on link "Back to My Work" at bounding box center [358, 5] width 37 height 8
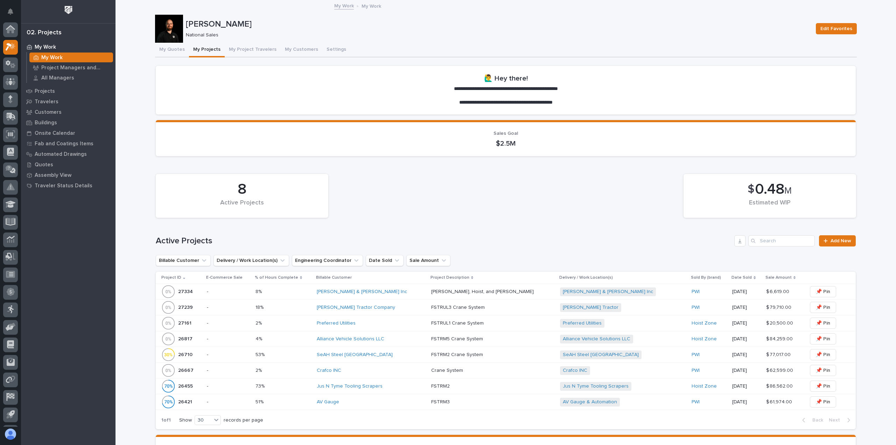
scroll to position [15, 0]
click at [401, 329] on td "Preferred Utilities" at bounding box center [371, 323] width 114 height 16
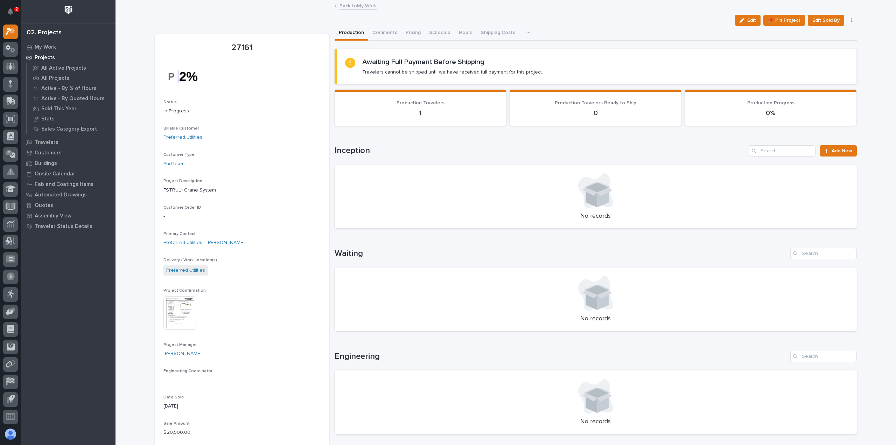
click at [356, 7] on link "Back to My Work" at bounding box center [358, 5] width 37 height 8
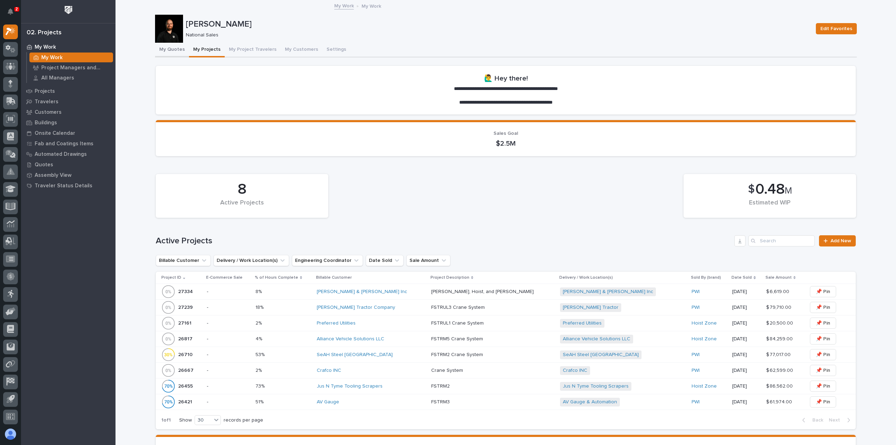
click at [180, 49] on button "My Quotes" at bounding box center [172, 50] width 34 height 15
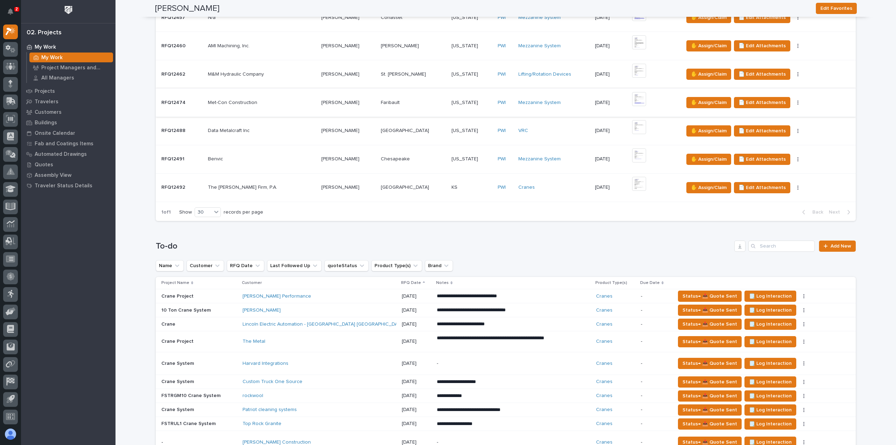
scroll to position [420, 0]
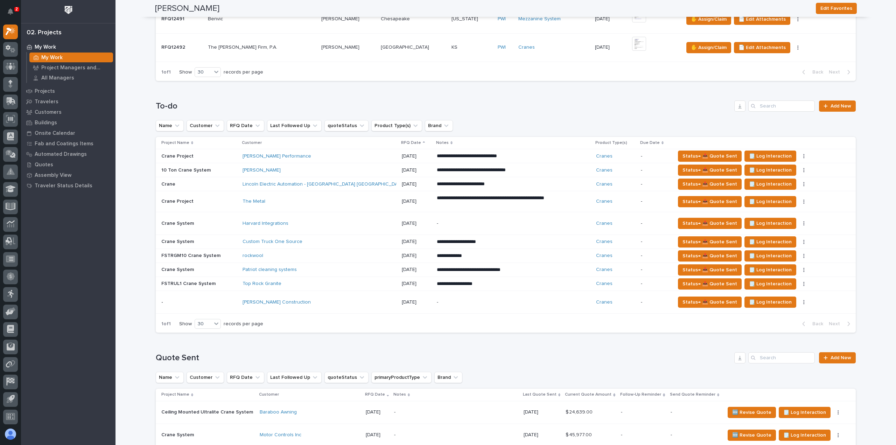
click at [307, 305] on div "Paul Culver Construction" at bounding box center [320, 303] width 154 height 12
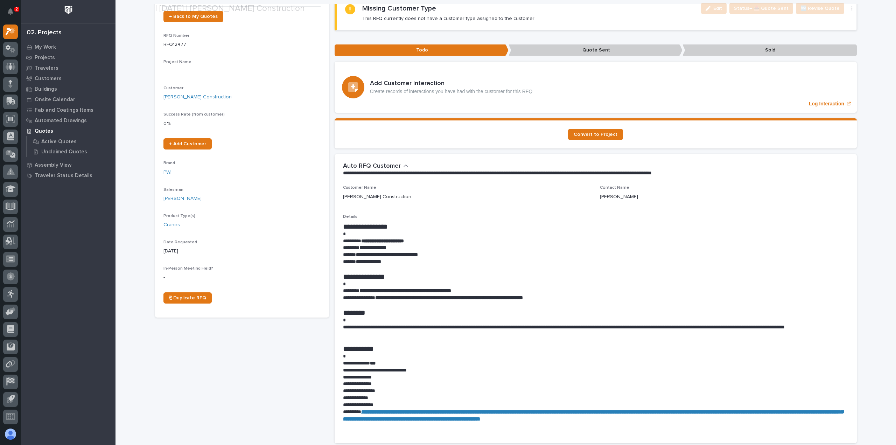
scroll to position [70, 0]
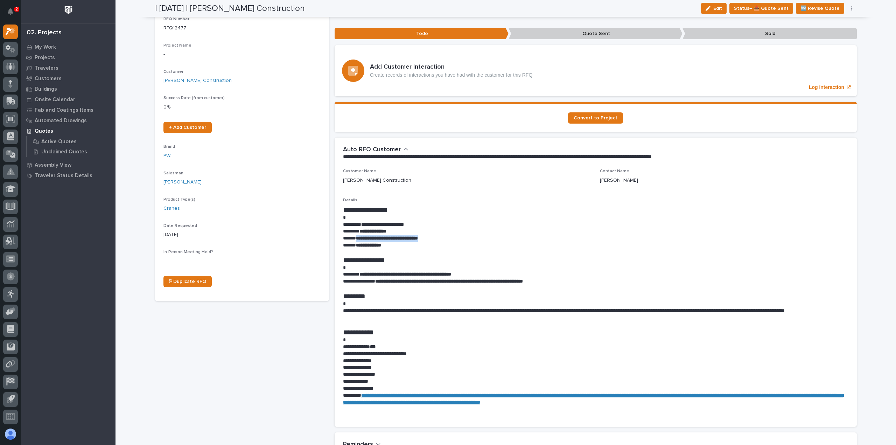
drag, startPoint x: 438, startPoint y: 236, endPoint x: 355, endPoint y: 237, distance: 83.7
click at [355, 237] on p "**********" at bounding box center [596, 238] width 506 height 7
copy strong "**********"
drag, startPoint x: 718, startPoint y: 3, endPoint x: 708, endPoint y: 9, distance: 12.1
click at [718, 3] on button "Edit" at bounding box center [714, 8] width 26 height 11
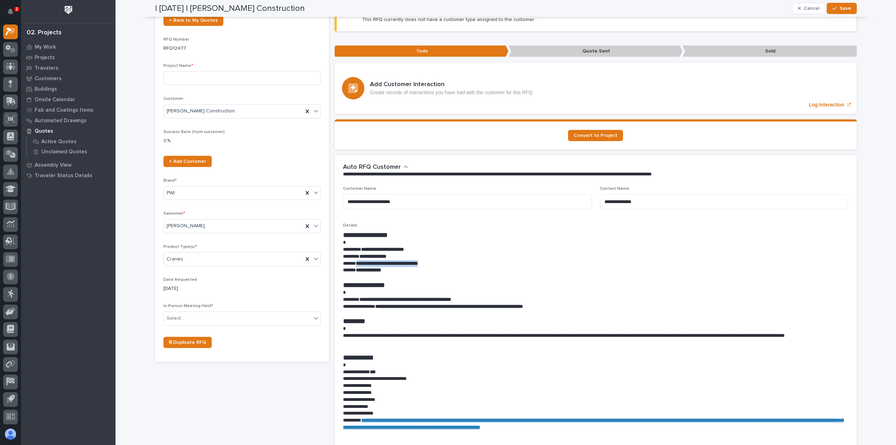
scroll to position [29, 0]
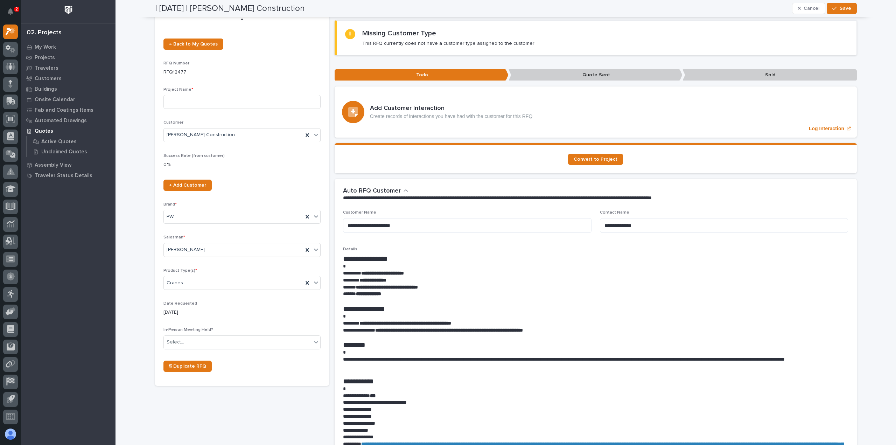
click at [187, 110] on div "Project Name *" at bounding box center [242, 100] width 157 height 27
click at [198, 102] on input at bounding box center [242, 102] width 157 height 14
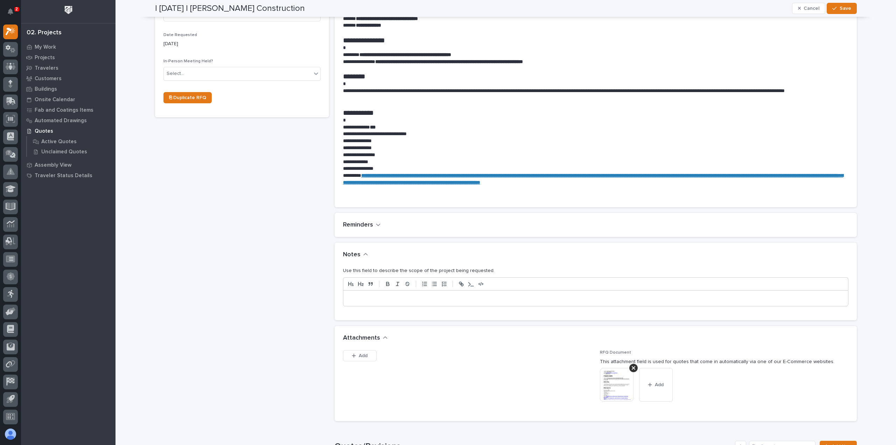
scroll to position [309, 0]
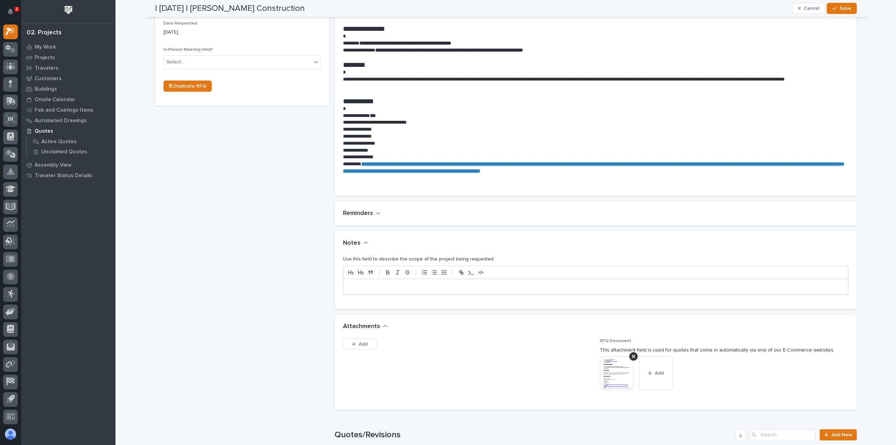
type input "New Building Crane"
click at [393, 294] on div "Use this field to describe the scope of the project being requested." at bounding box center [596, 278] width 506 height 45
click at [390, 286] on p at bounding box center [596, 286] width 494 height 7
click at [829, 12] on button "Save" at bounding box center [842, 8] width 30 height 11
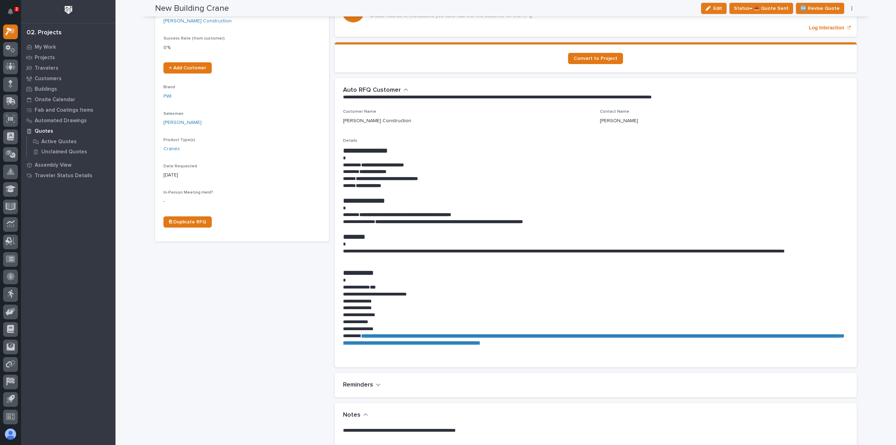
scroll to position [0, 0]
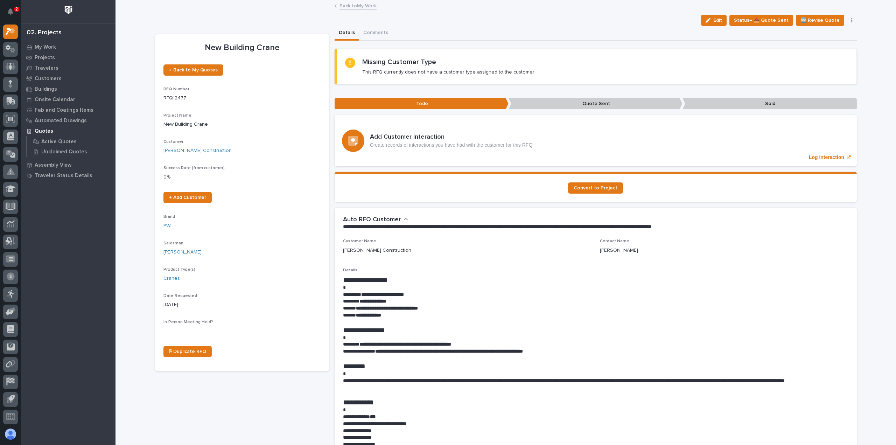
click at [365, 1] on div "New Building Crane Edit Status→ 📤 Quote Sent 🆕 Revise Quote 📝 Edit Description …" at bounding box center [506, 453] width 702 height 905
click at [363, 3] on link "Back to My Work" at bounding box center [358, 5] width 37 height 8
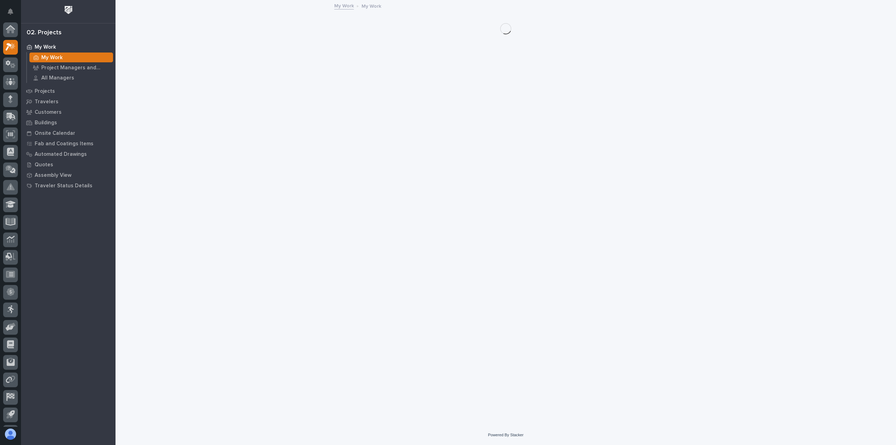
scroll to position [15, 0]
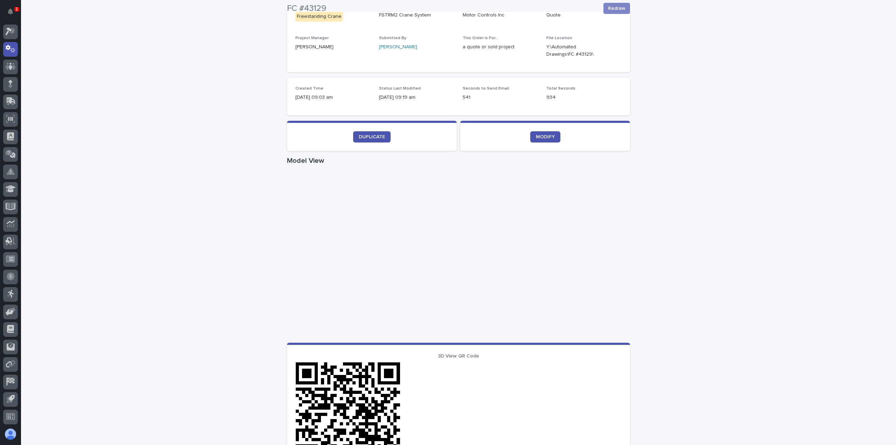
scroll to position [140, 0]
click at [501, 74] on div "Item Type Freestanding Crane Project Description FSTRM2 Crane System Customer N…" at bounding box center [458, 54] width 343 height 120
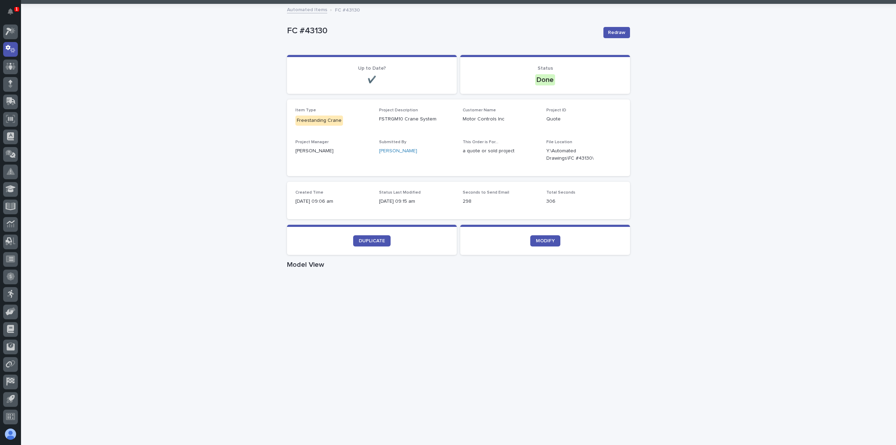
scroll to position [210, 0]
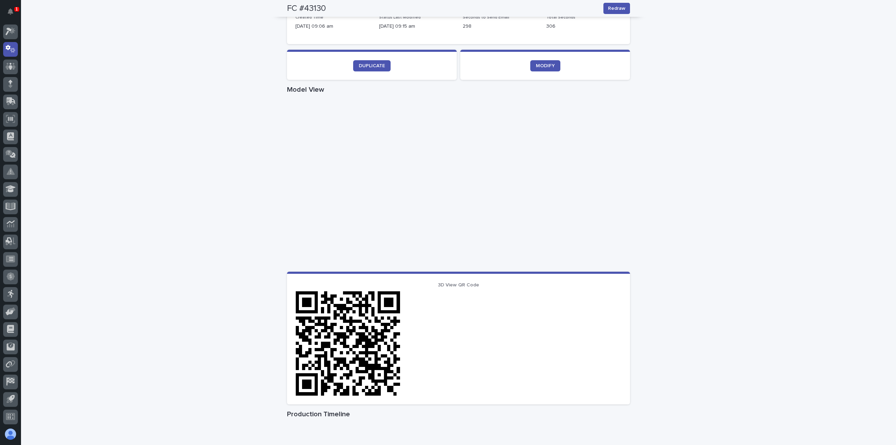
click at [228, 206] on div "Loading... Saving… Loading... Saving… FC #43130 Redraw FC #43130 Redraw Sorry, …" at bounding box center [458, 195] width 875 height 732
click at [246, 188] on div "Loading... Saving… Loading... Saving… FC #43130 Redraw FC #43130 Redraw Sorry, …" at bounding box center [458, 195] width 875 height 732
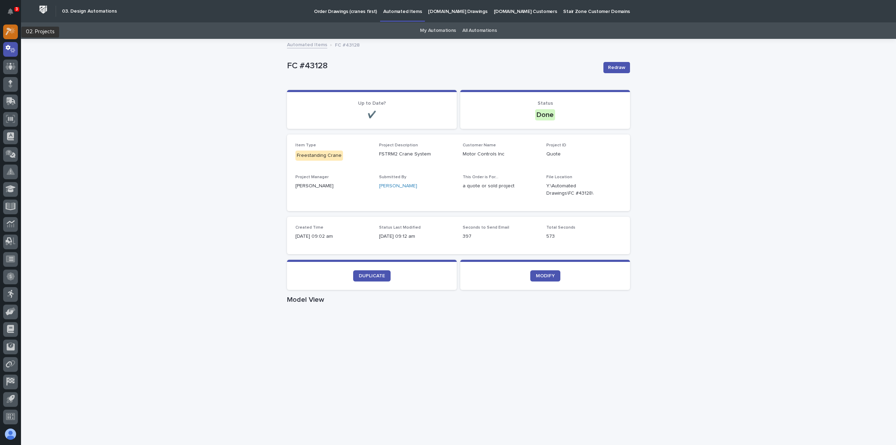
click at [11, 33] on icon at bounding box center [11, 31] width 10 height 8
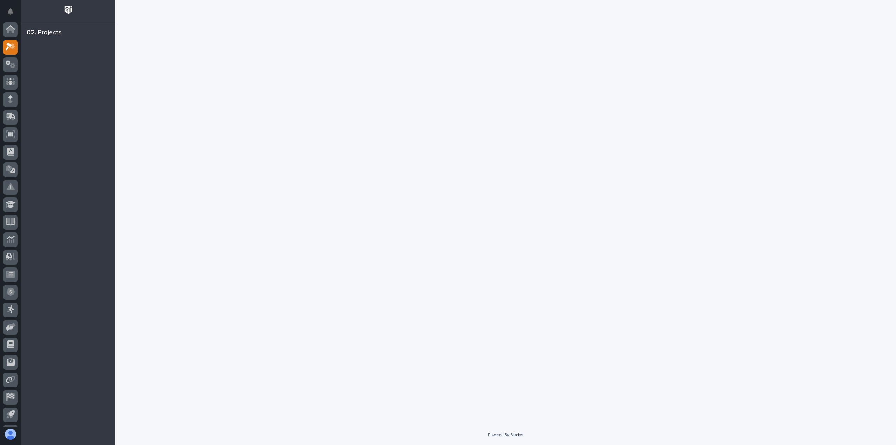
scroll to position [15, 0]
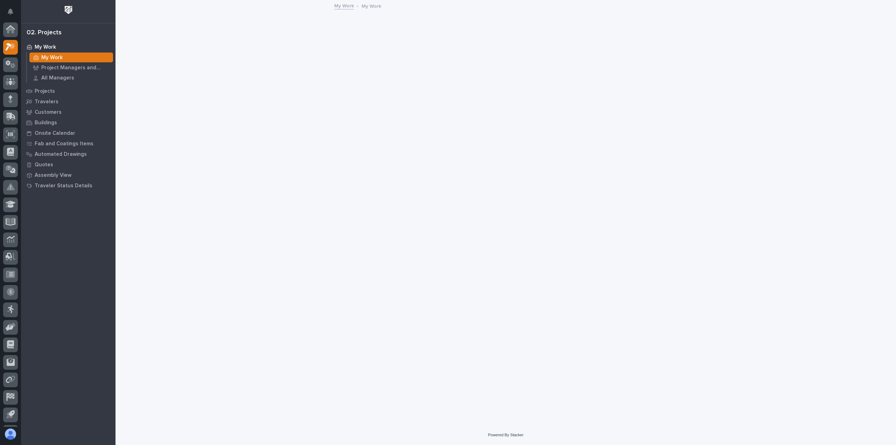
scroll to position [15, 0]
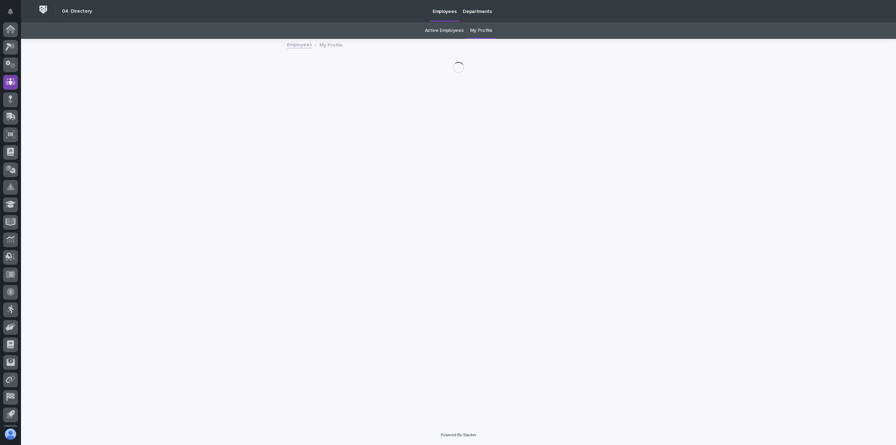
scroll to position [15, 0]
click at [8, 47] on icon at bounding box center [11, 49] width 10 height 8
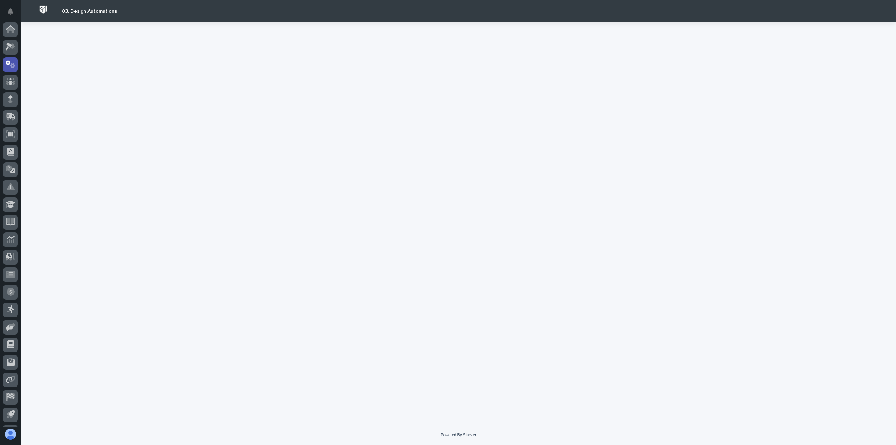
scroll to position [15, 0]
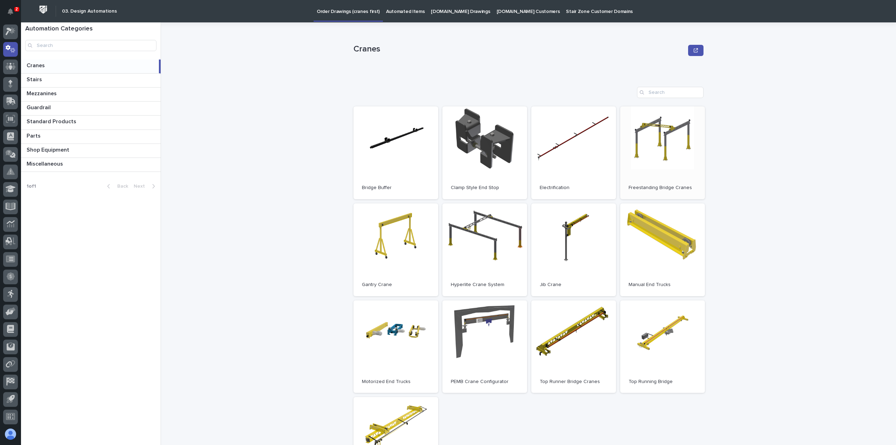
click at [696, 171] on link "Open" at bounding box center [662, 152] width 85 height 93
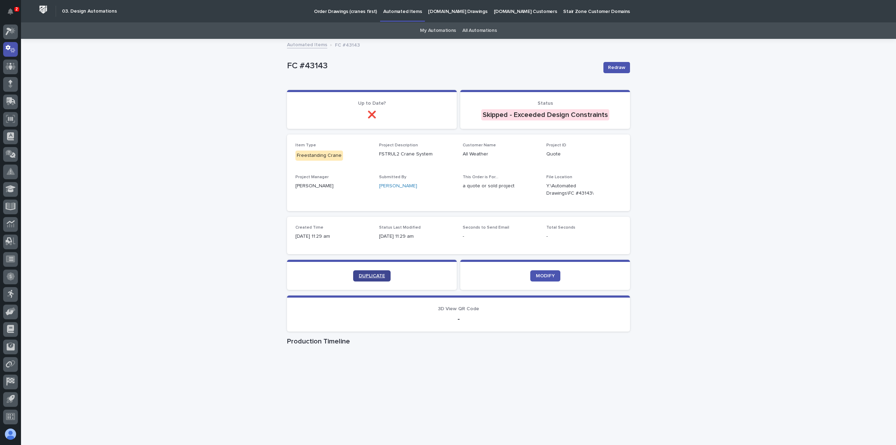
click at [379, 277] on span "DUPLICATE" at bounding box center [372, 275] width 26 height 5
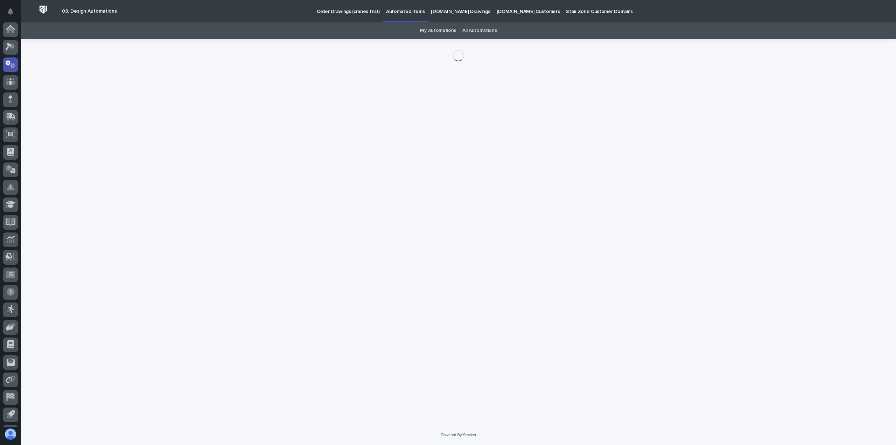
scroll to position [15, 0]
